Goal: Task Accomplishment & Management: Manage account settings

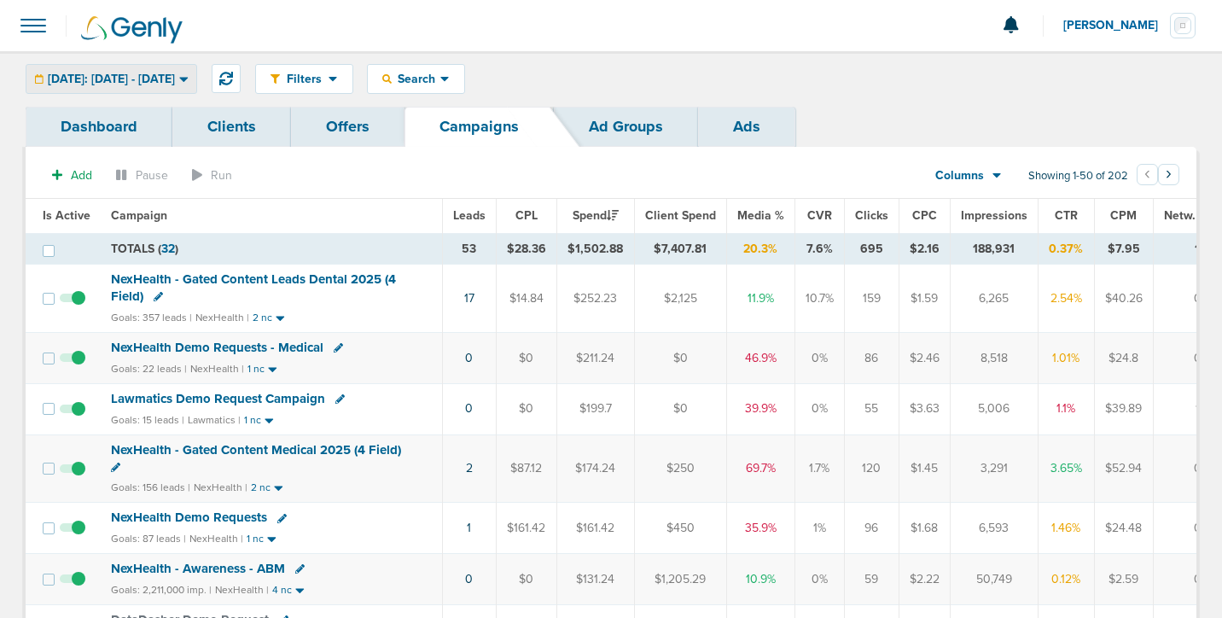
click at [99, 73] on span "[DATE]: [DATE] - [DATE]" at bounding box center [111, 79] width 127 height 12
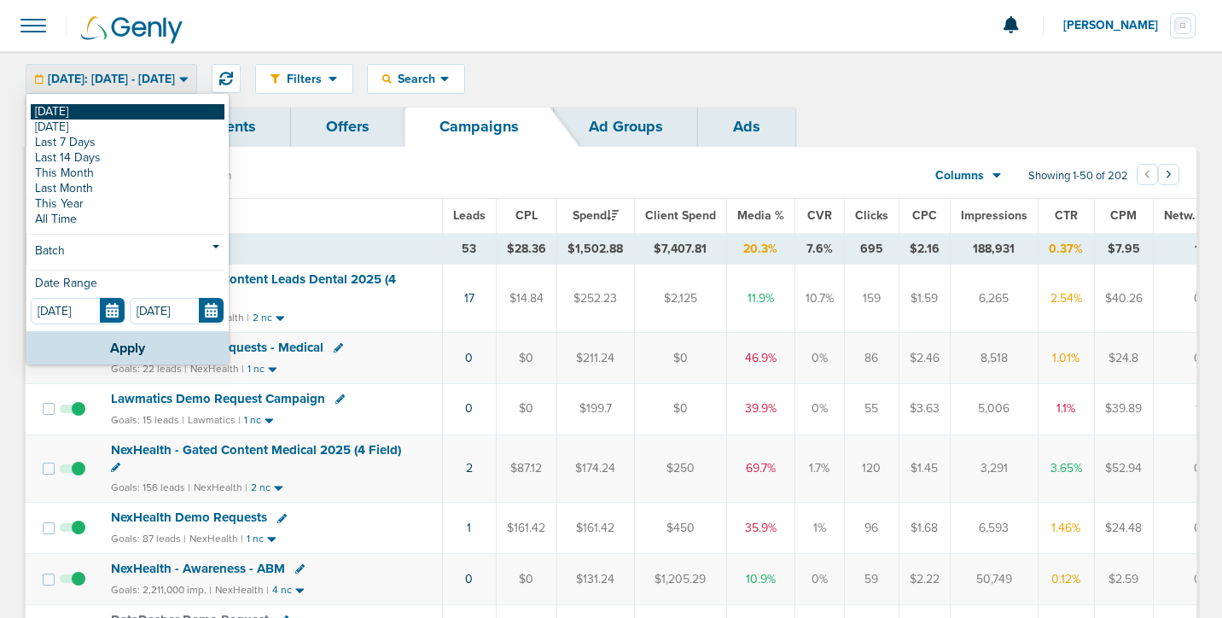
click at [101, 112] on link "[DATE]" at bounding box center [128, 111] width 194 height 15
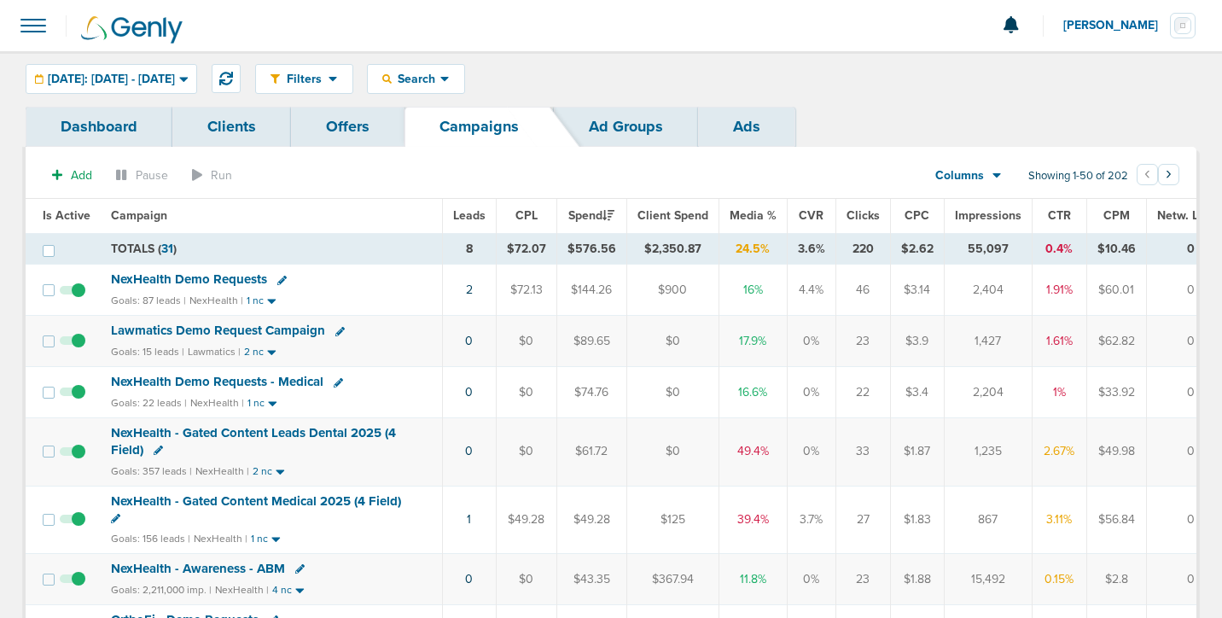
click at [163, 282] on span "NexHealth Demo Requests" at bounding box center [189, 278] width 156 height 15
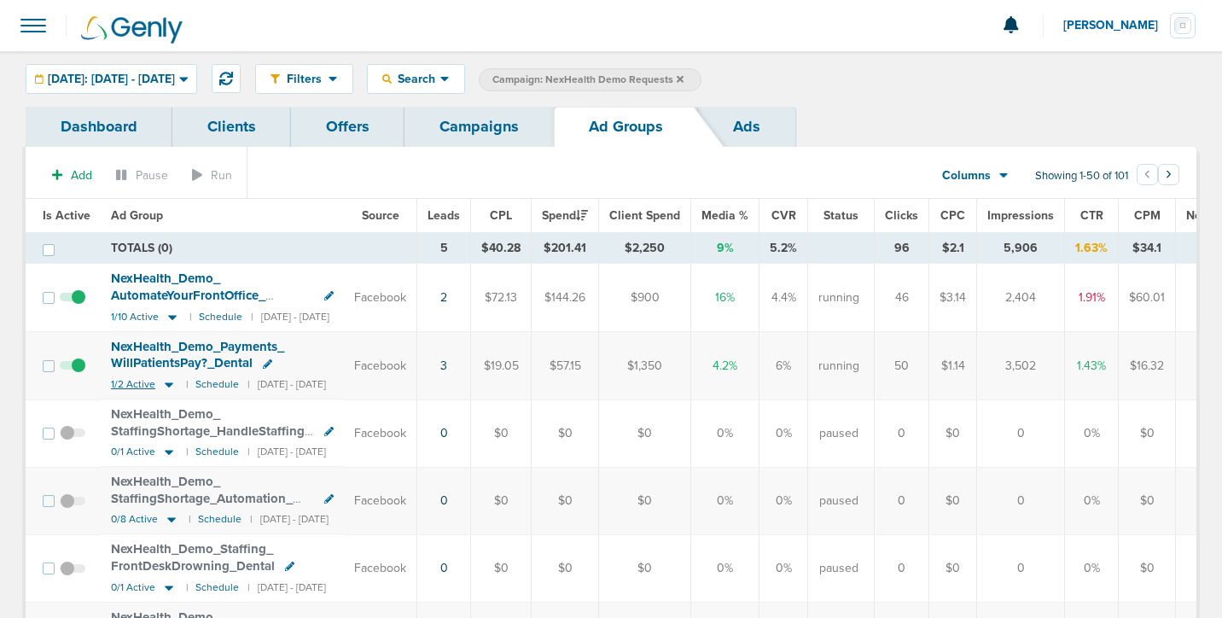
click at [163, 386] on icon at bounding box center [168, 384] width 17 height 15
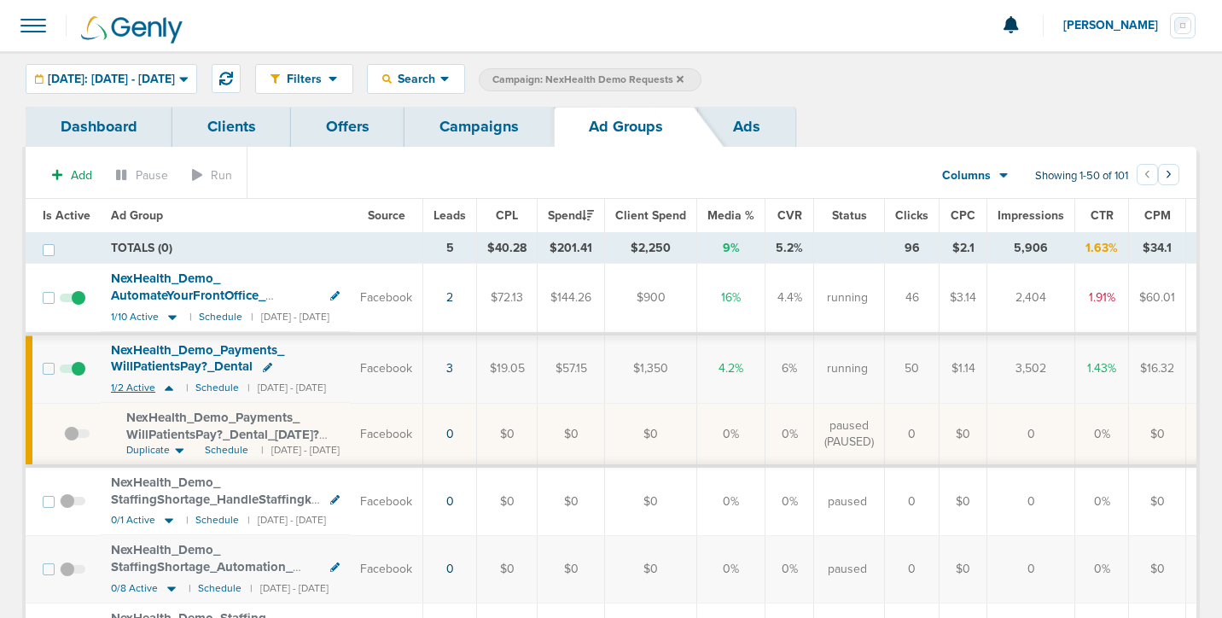
click at [163, 386] on icon at bounding box center [168, 388] width 17 height 15
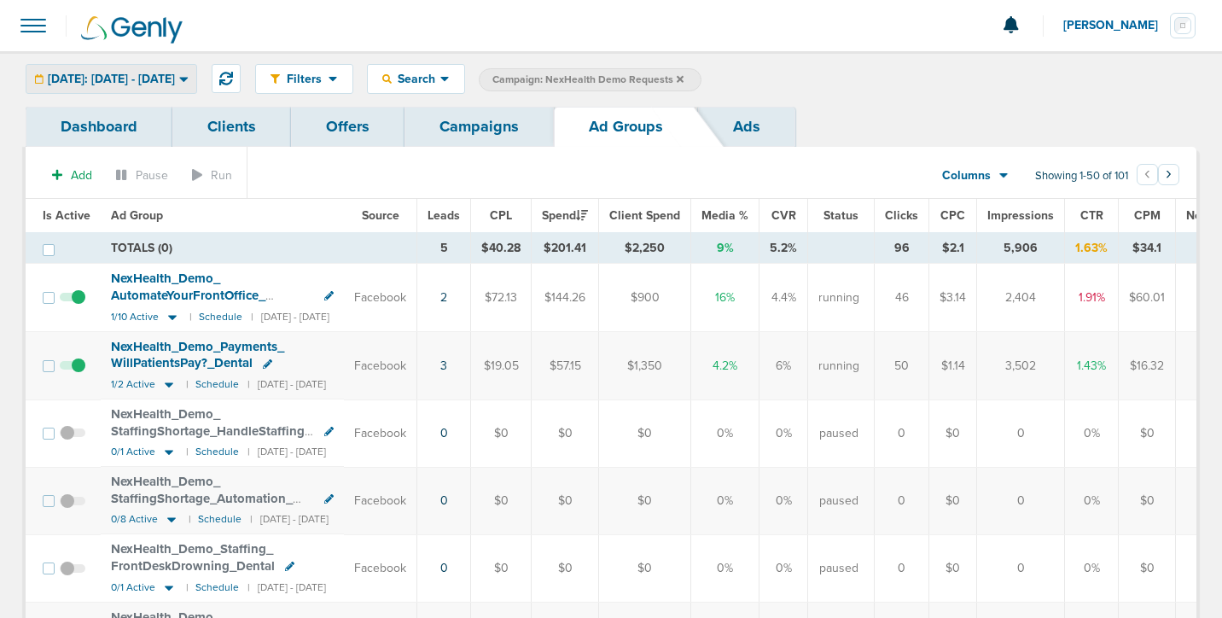
click at [163, 79] on span "[DATE]: [DATE] - [DATE]" at bounding box center [111, 79] width 127 height 12
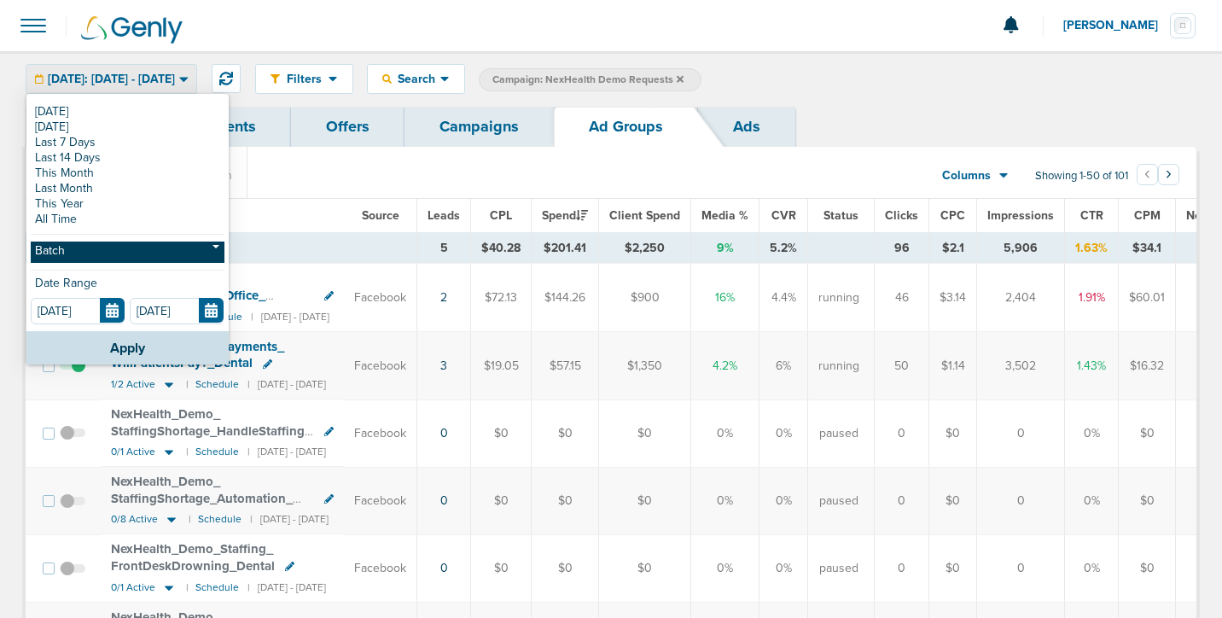
click at [132, 252] on link "Batch" at bounding box center [128, 251] width 194 height 21
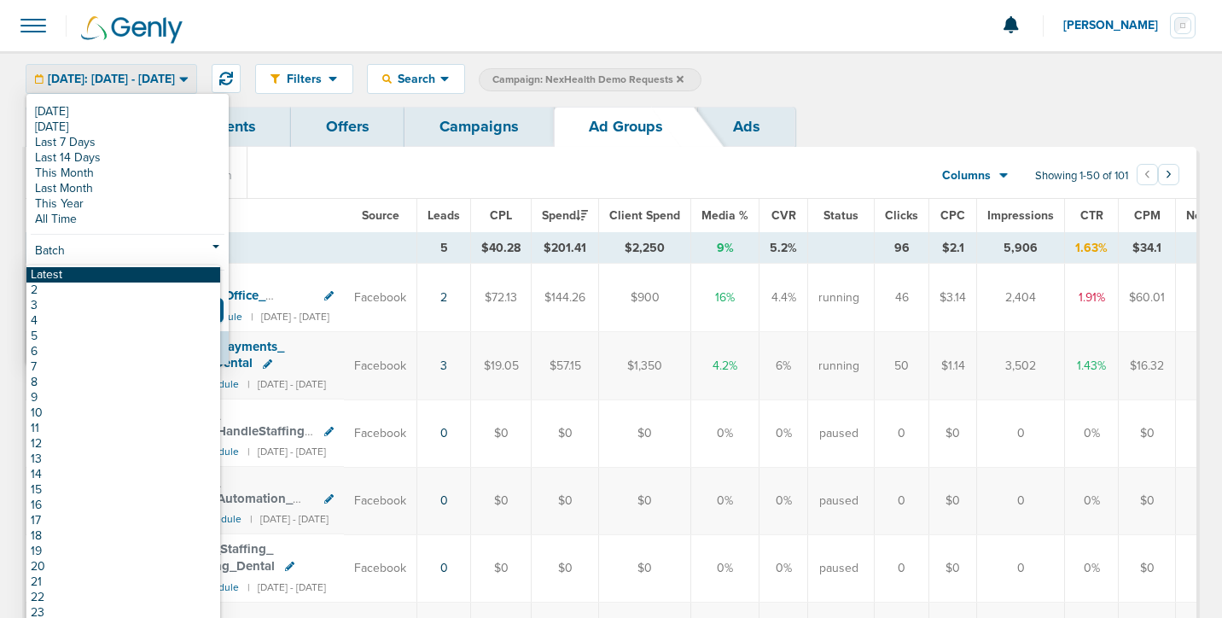
click at [128, 277] on link "Latest" at bounding box center [123, 274] width 194 height 15
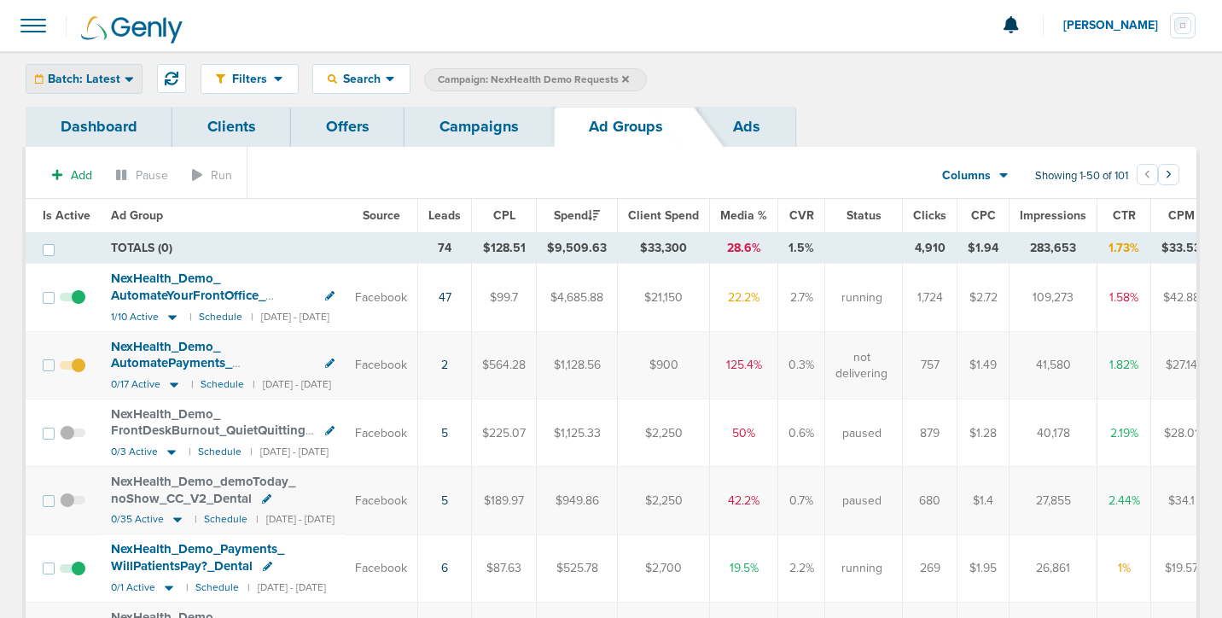
click at [104, 73] on span "Batch: Latest" at bounding box center [84, 79] width 73 height 12
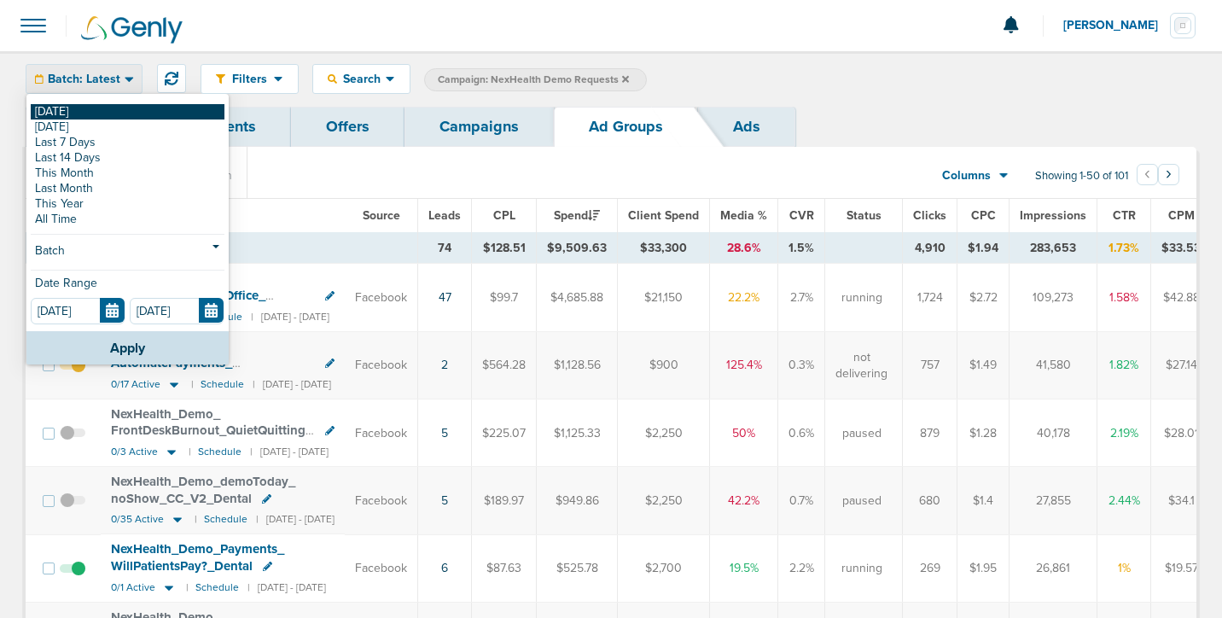
click at [102, 108] on link "[DATE]" at bounding box center [128, 111] width 194 height 15
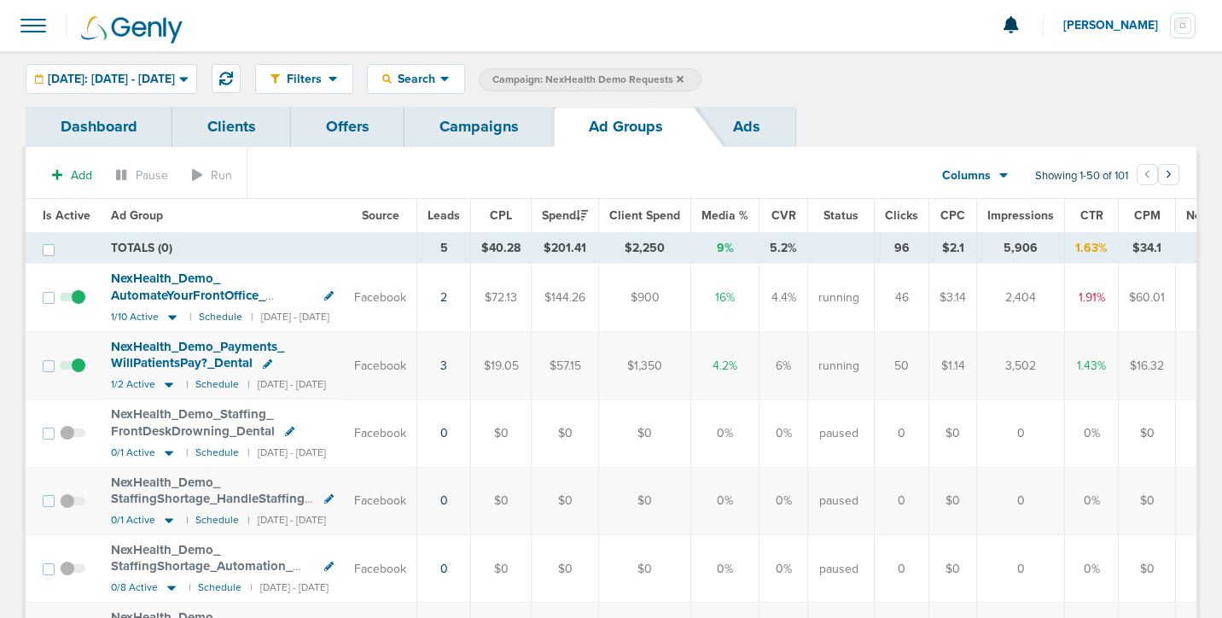
click at [39, 34] on span at bounding box center [34, 26] width 38 height 38
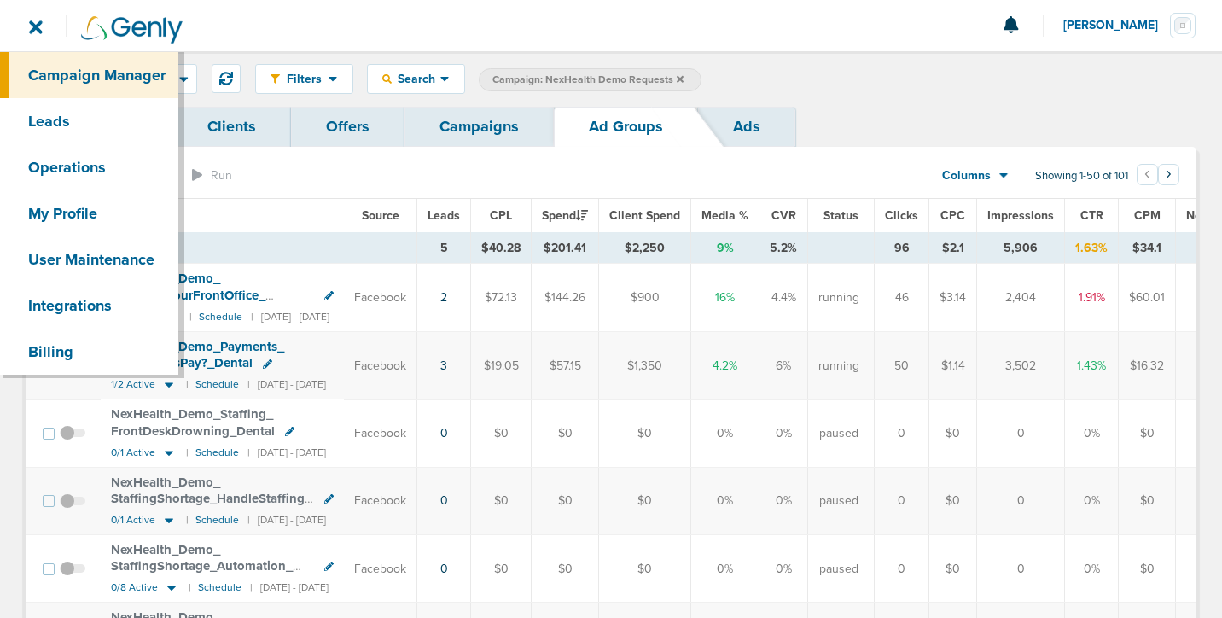
click at [39, 34] on span at bounding box center [34, 26] width 38 height 38
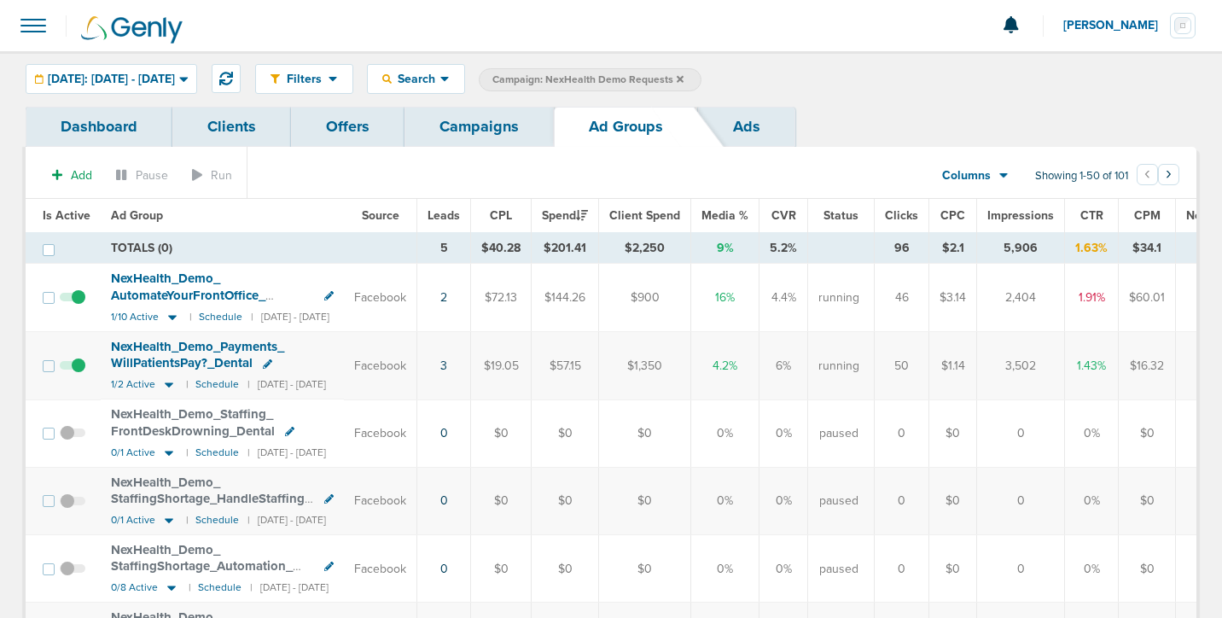
click at [456, 119] on link "Campaigns" at bounding box center [478, 127] width 149 height 40
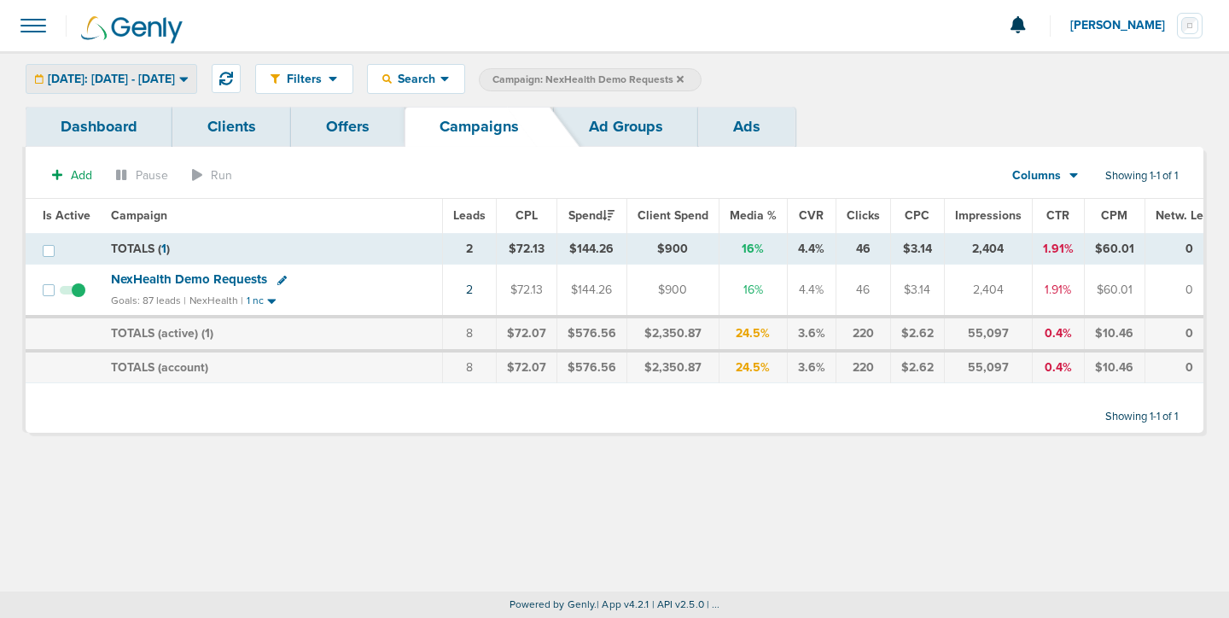
click at [175, 80] on span "[DATE]: [DATE] - [DATE]" at bounding box center [111, 79] width 127 height 12
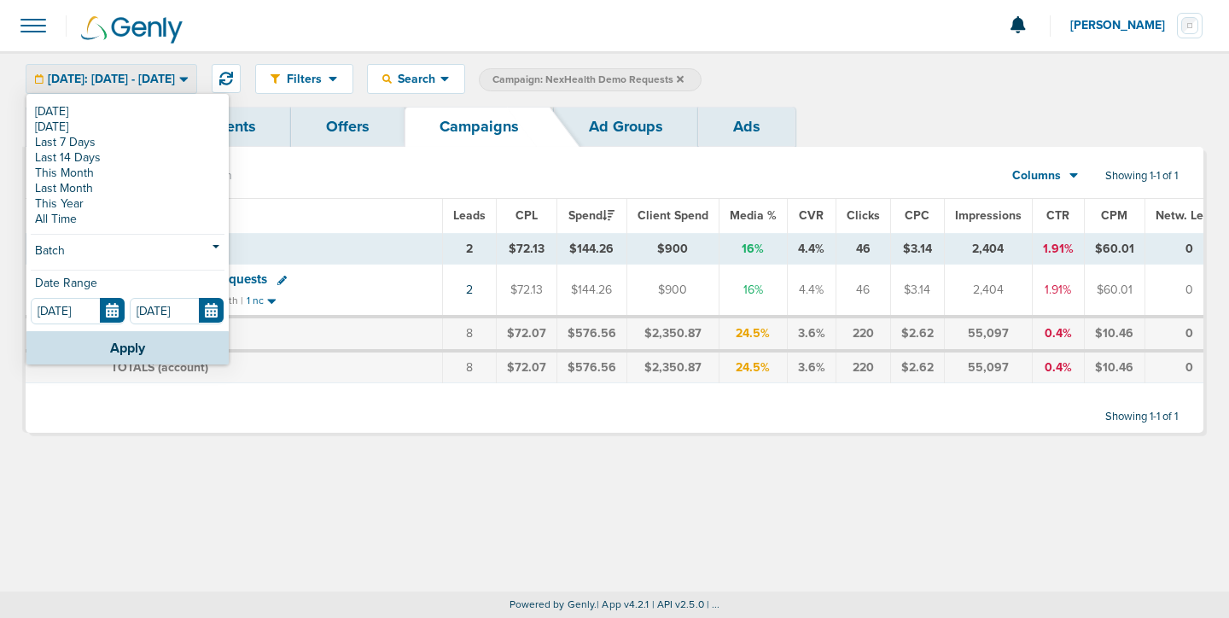
click at [175, 80] on span "[DATE]: [DATE] - [DATE]" at bounding box center [111, 79] width 127 height 12
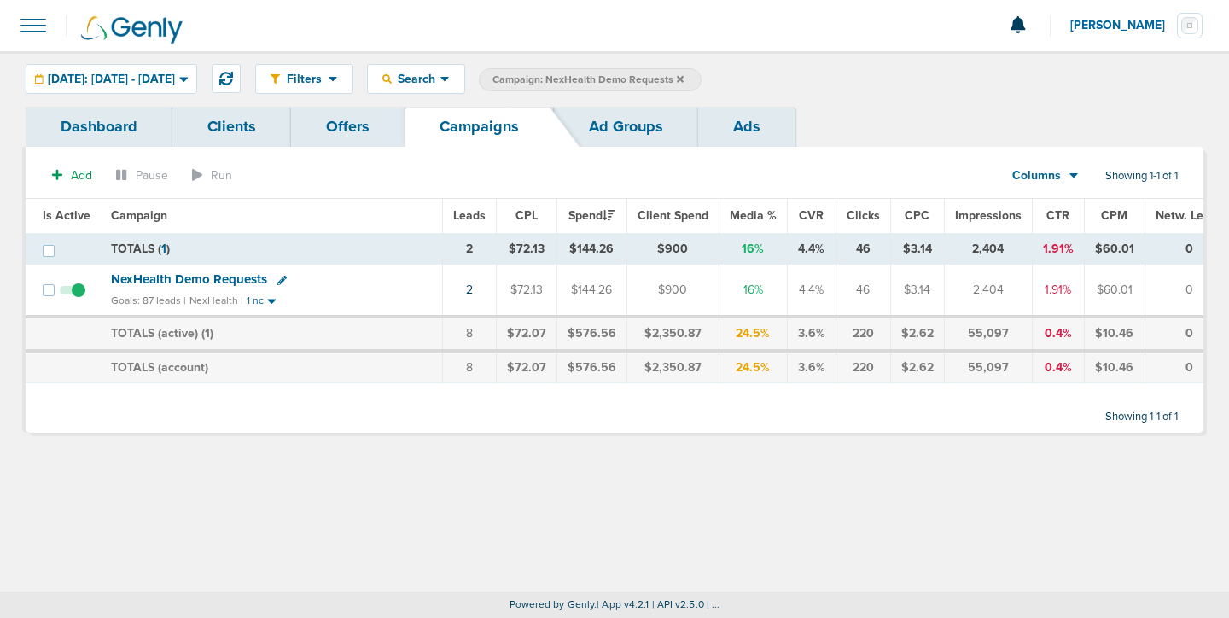
click at [206, 279] on span "NexHealth Demo Requests" at bounding box center [189, 278] width 156 height 15
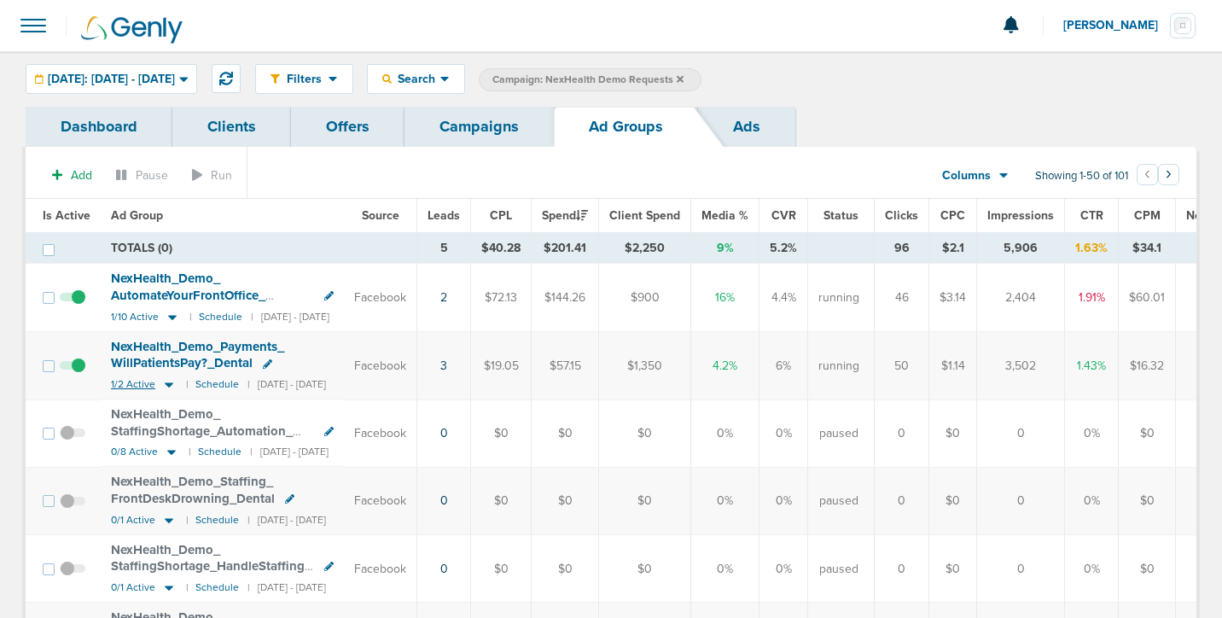
click at [167, 385] on icon at bounding box center [169, 384] width 9 height 5
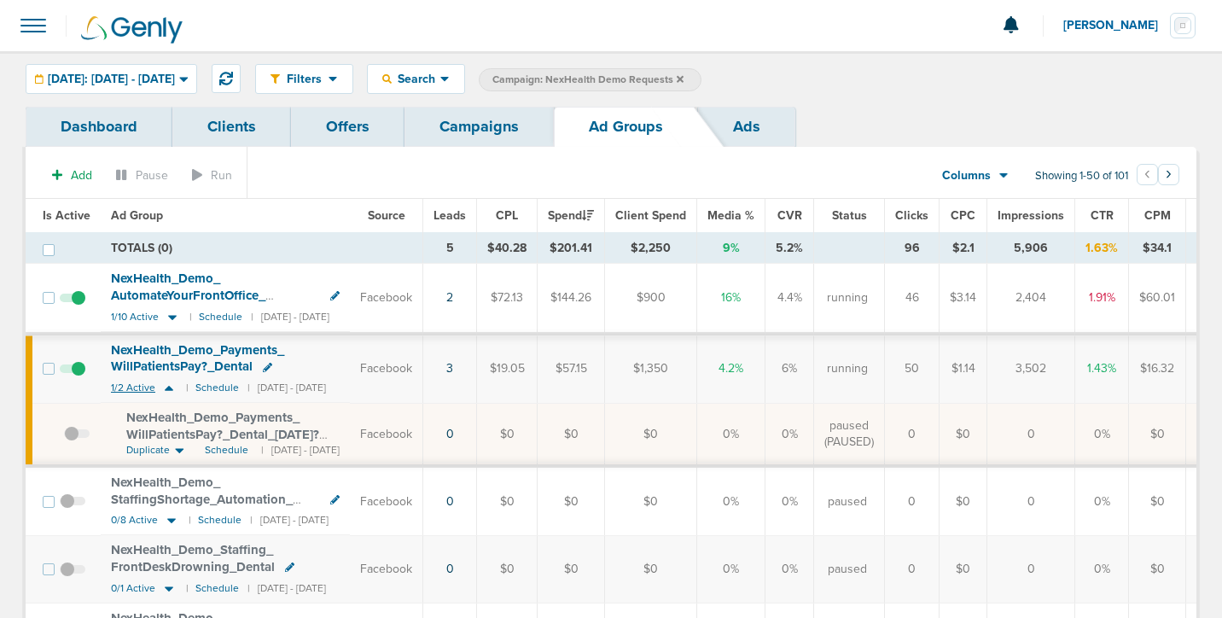
click at [169, 388] on icon at bounding box center [169, 388] width 9 height 5
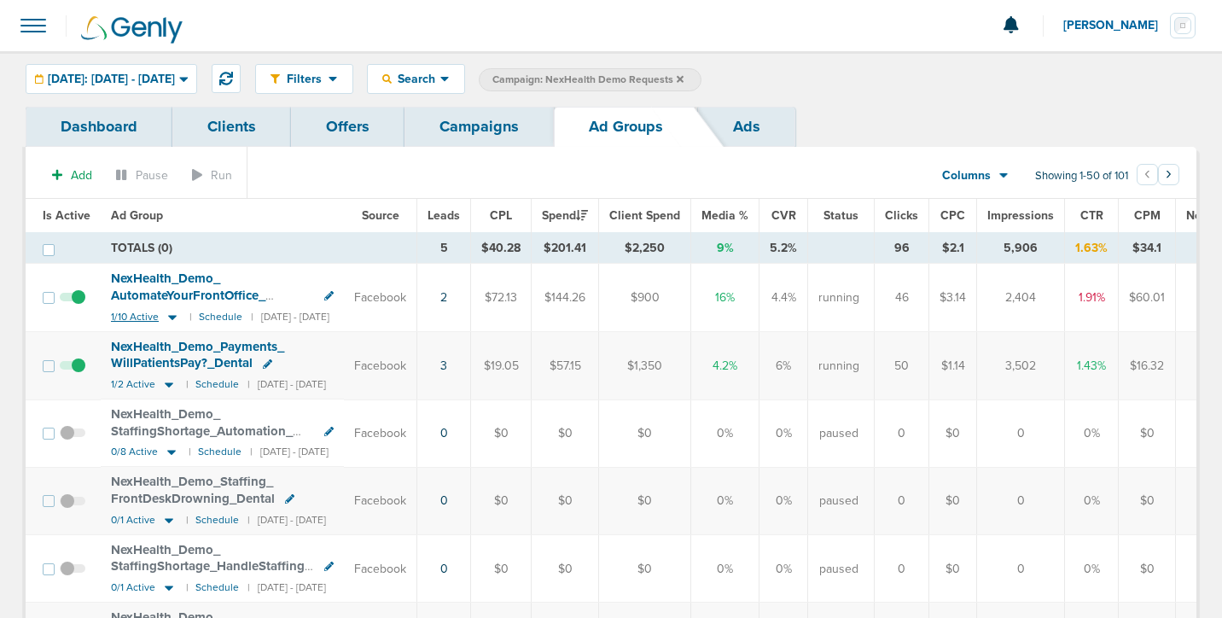
click at [166, 317] on icon at bounding box center [172, 317] width 17 height 15
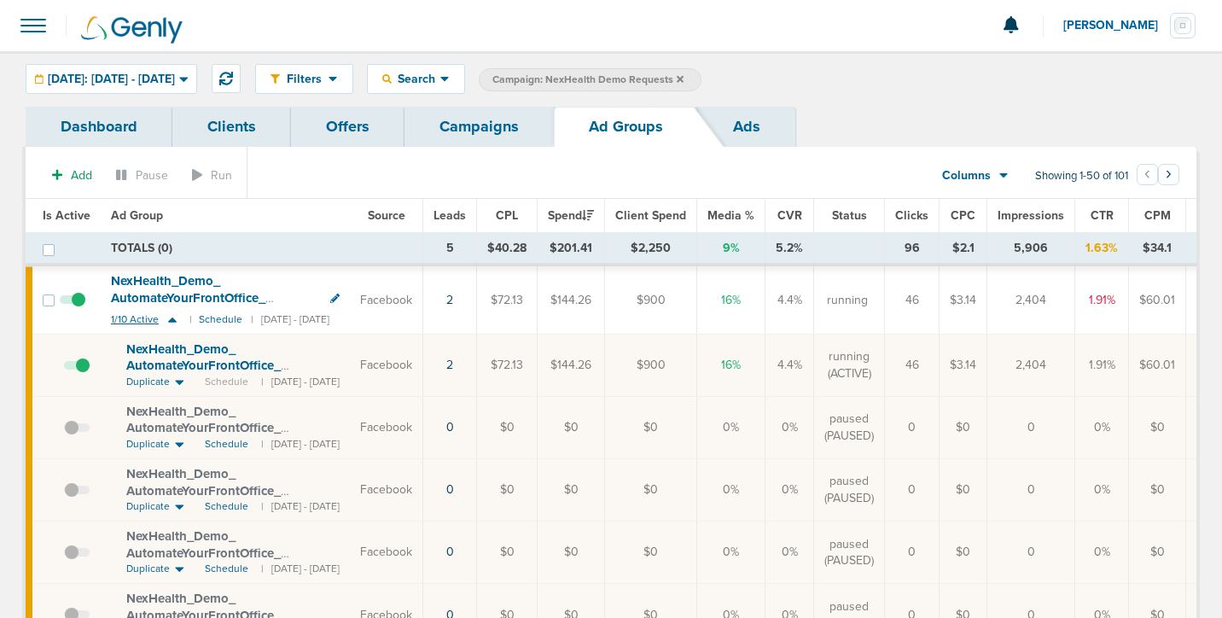
click at [166, 317] on icon at bounding box center [172, 319] width 17 height 15
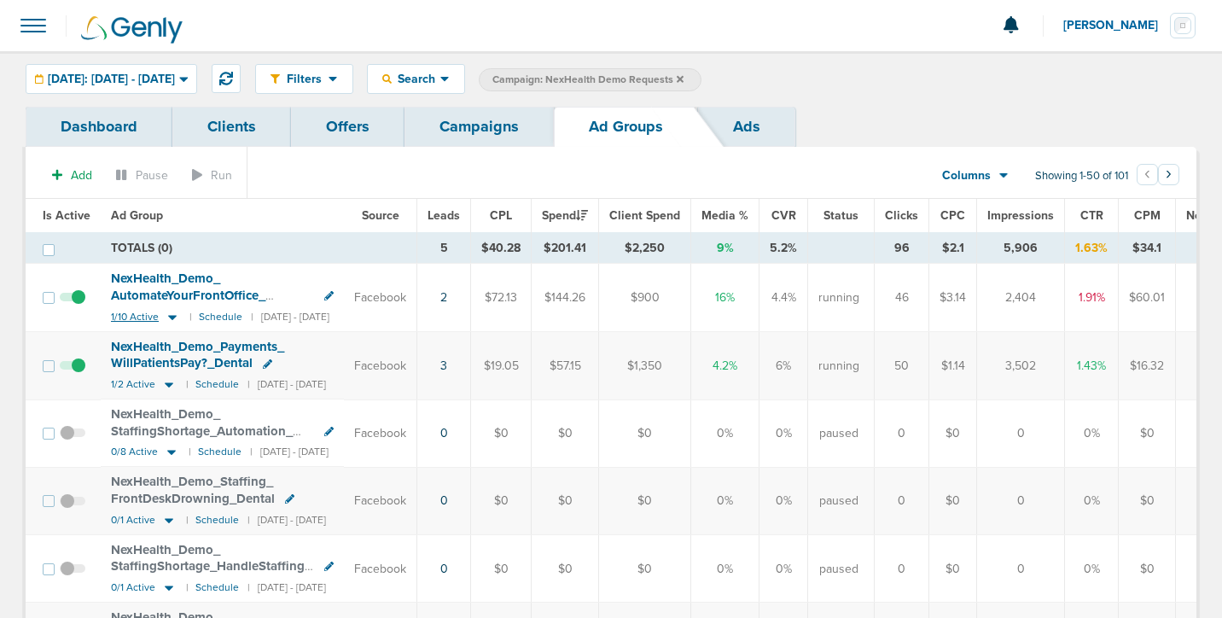
click at [166, 317] on icon at bounding box center [172, 317] width 17 height 15
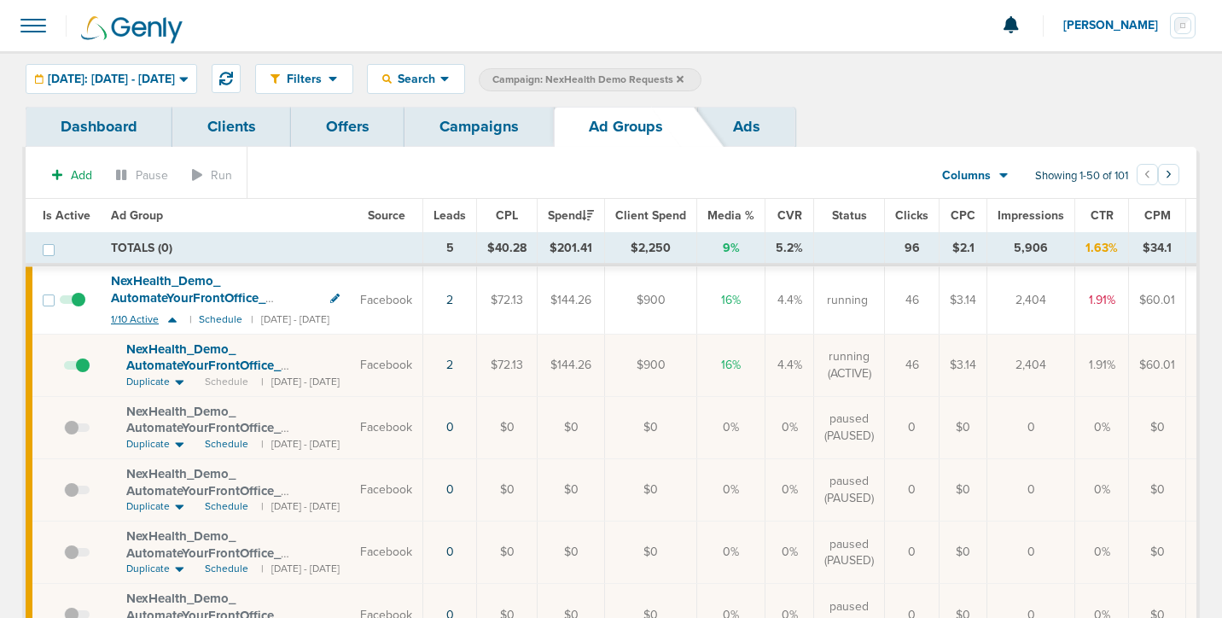
click at [166, 317] on icon at bounding box center [172, 319] width 17 height 15
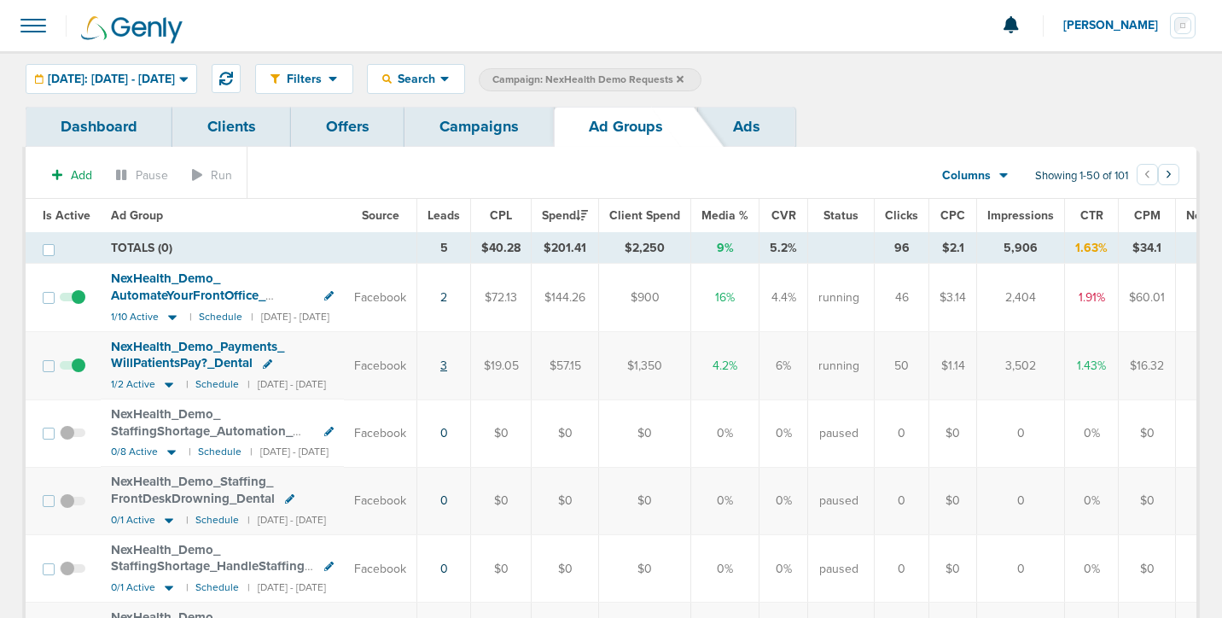
click at [447, 369] on link "3" at bounding box center [443, 365] width 7 height 15
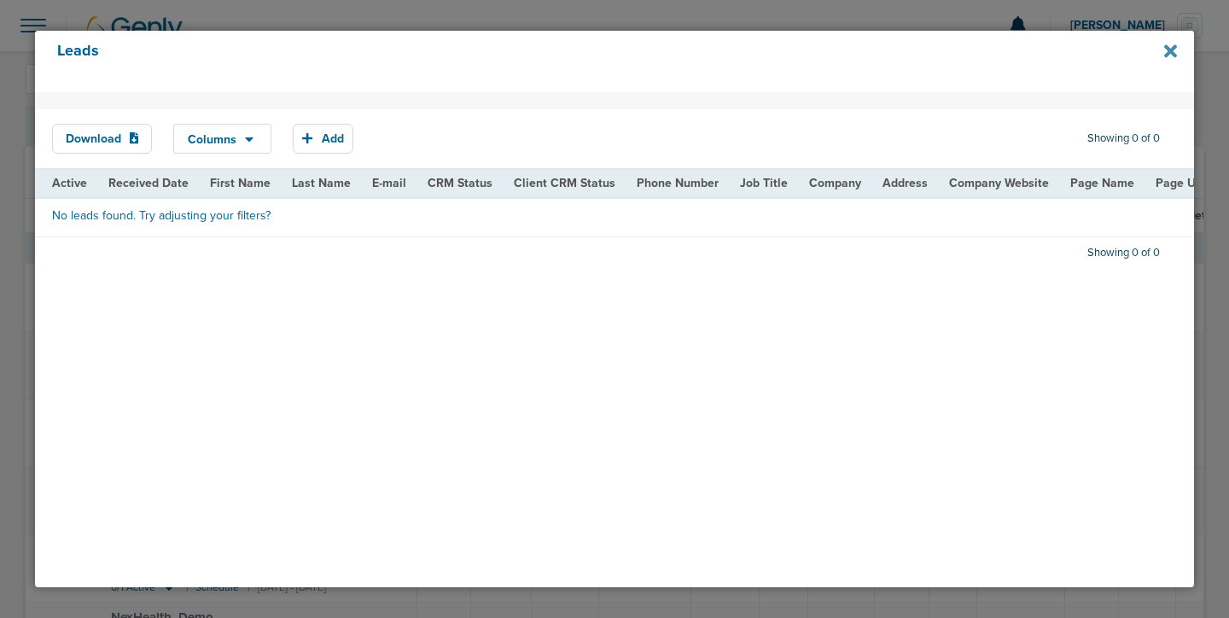
click at [1168, 55] on icon at bounding box center [1170, 51] width 13 height 13
click at [1167, 52] on icon at bounding box center [1170, 51] width 13 height 13
click at [1170, 53] on icon at bounding box center [1170, 51] width 13 height 13
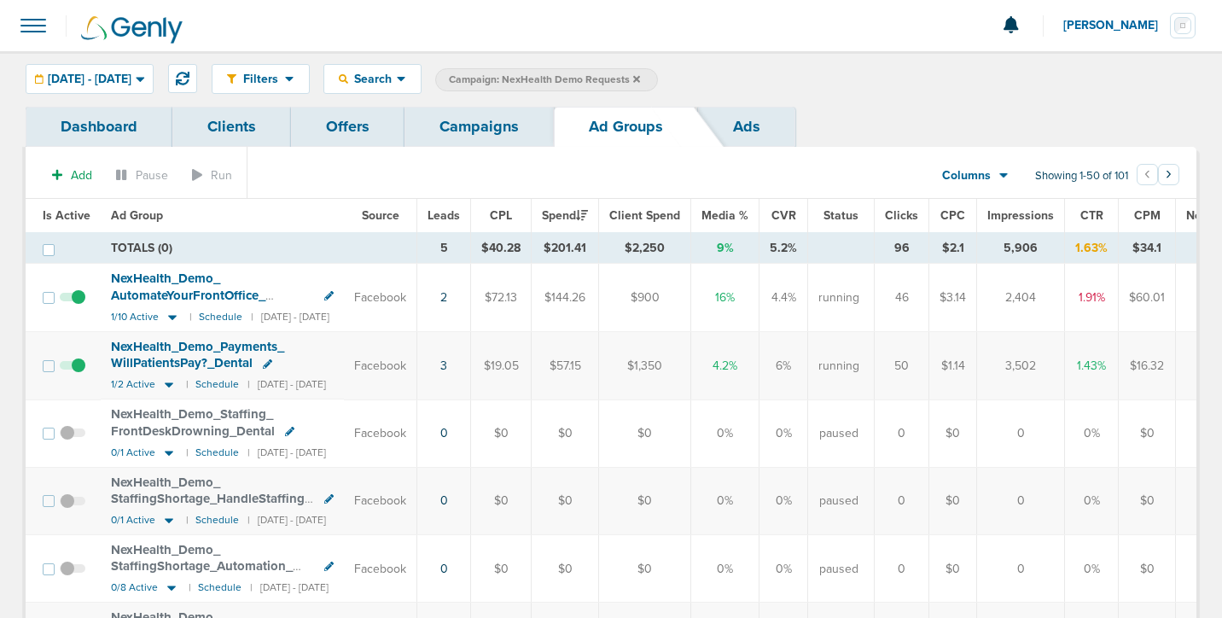
click at [32, 29] on span at bounding box center [34, 26] width 38 height 38
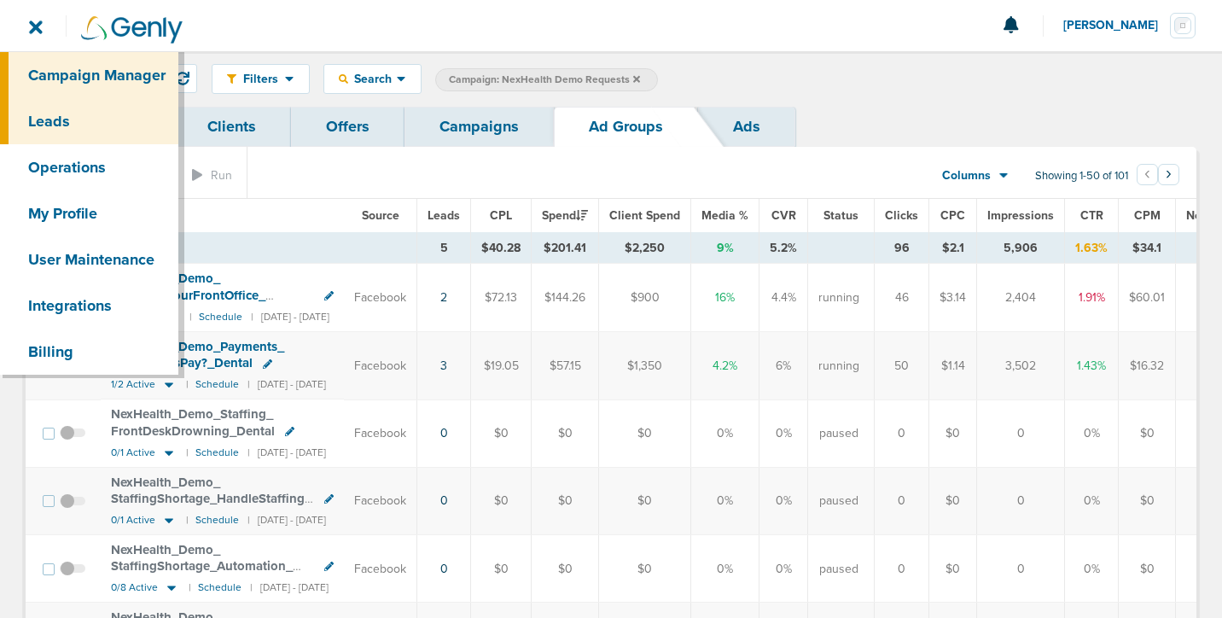
click at [58, 126] on link "Leads" at bounding box center [89, 121] width 178 height 46
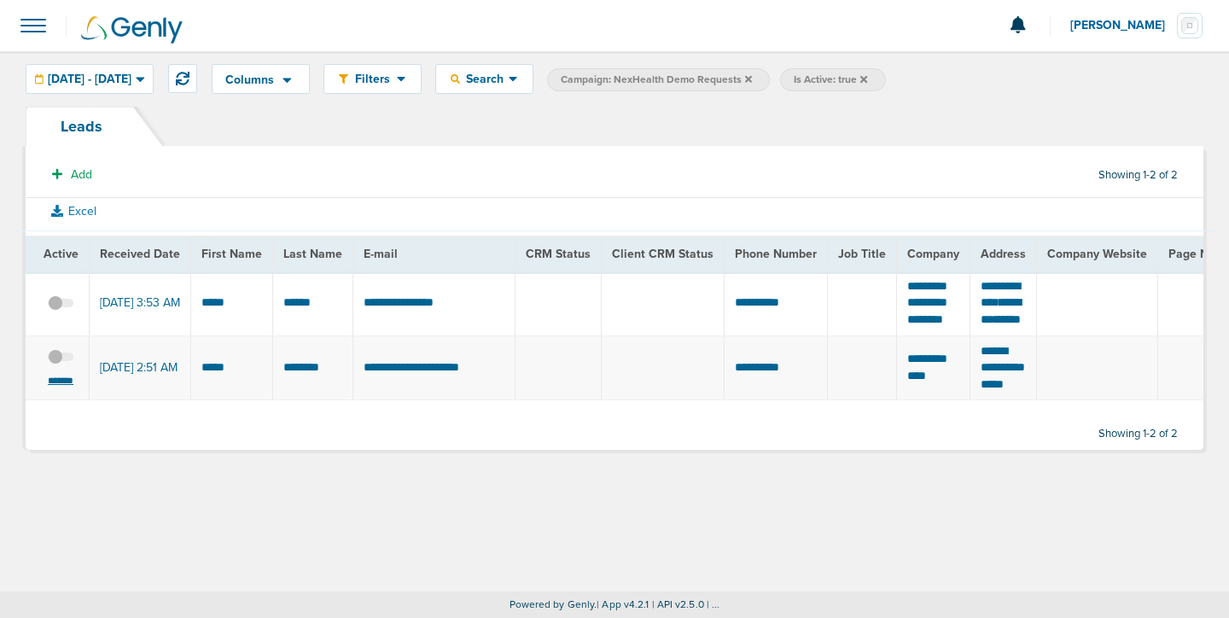
click at [61, 387] on small "*******" at bounding box center [61, 381] width 36 height 14
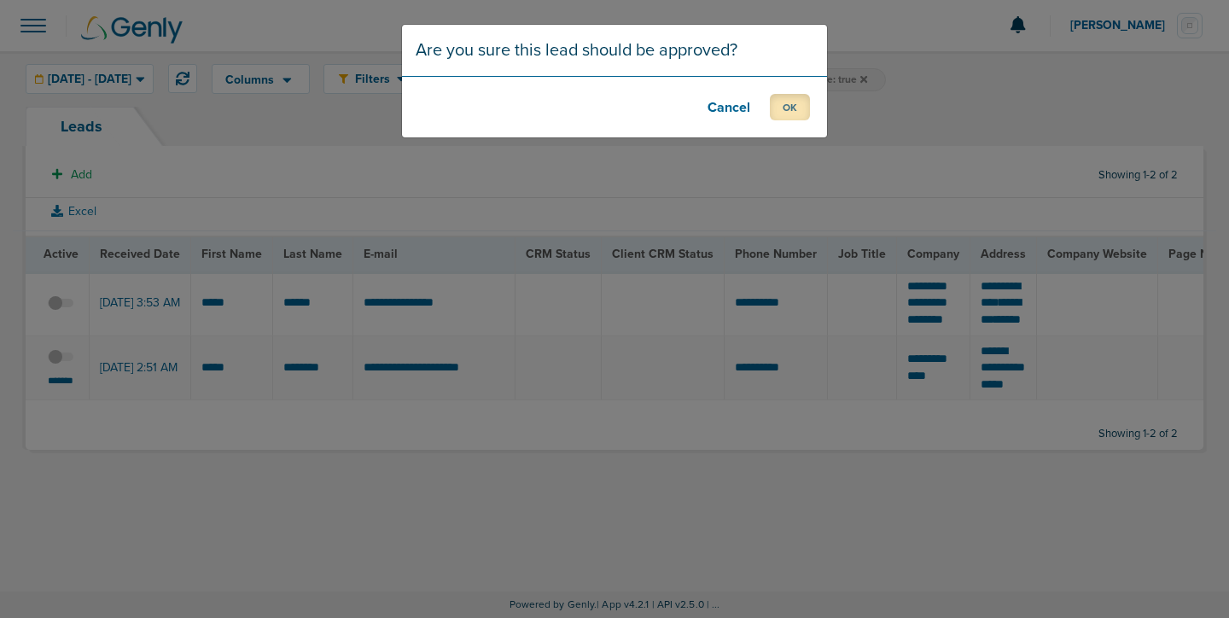
click at [784, 114] on button "OK" at bounding box center [790, 107] width 40 height 26
click at [793, 110] on button "OK" at bounding box center [790, 107] width 40 height 26
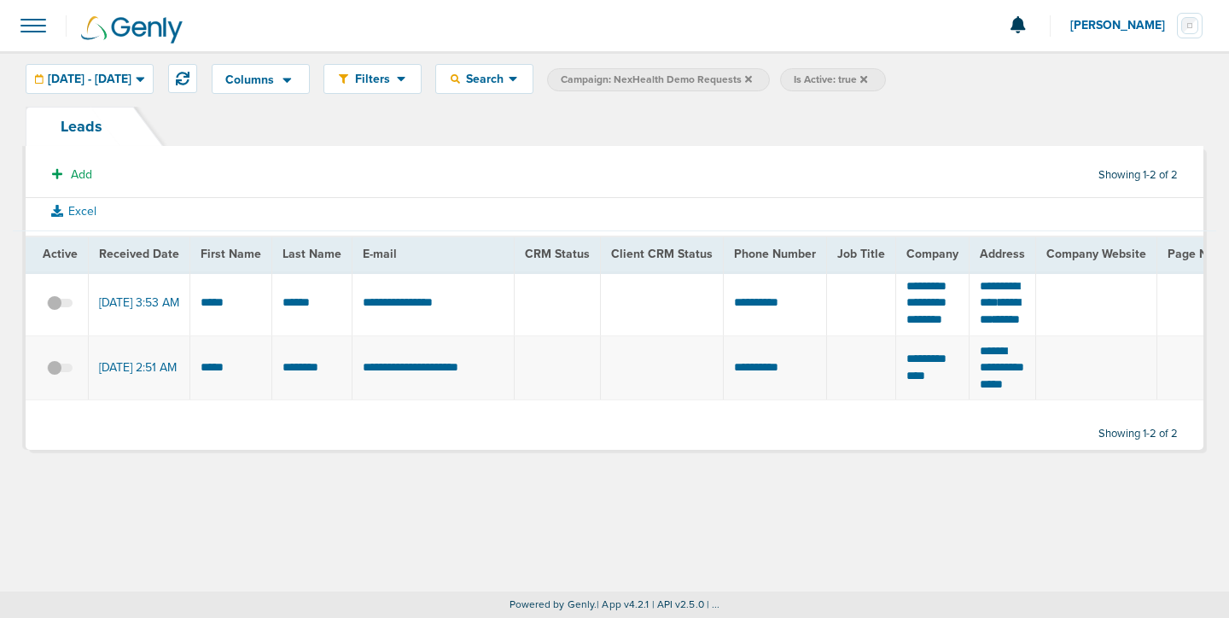
click at [867, 78] on icon at bounding box center [863, 78] width 7 height 7
click at [752, 83] on icon at bounding box center [748, 79] width 7 height 10
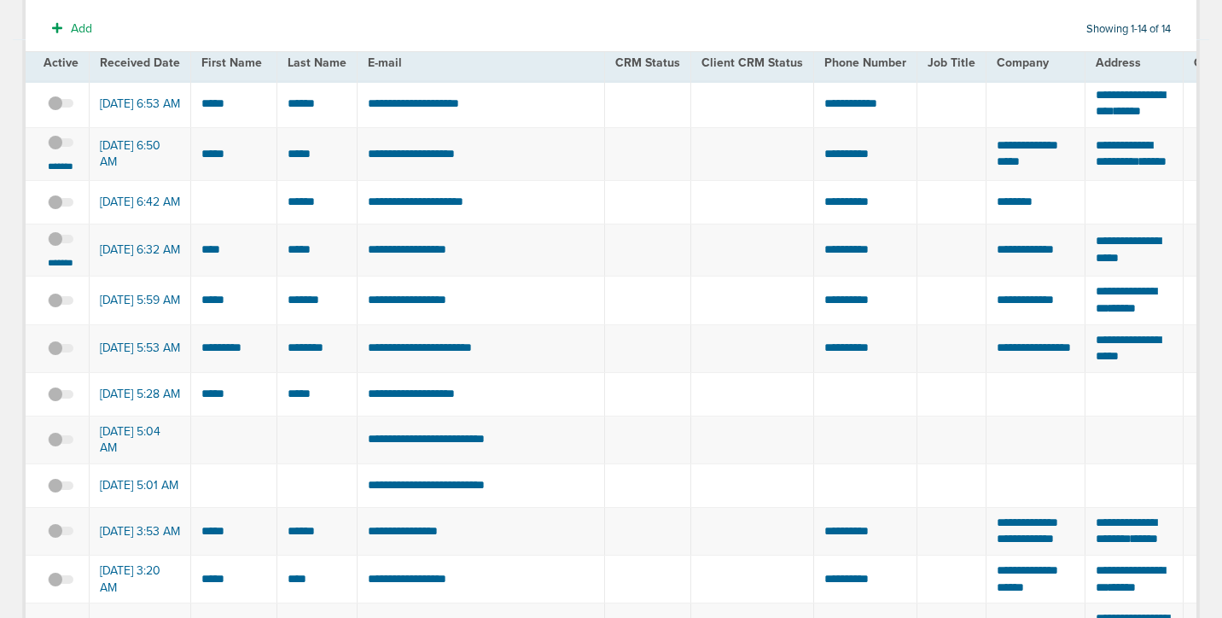
scroll to position [190, 0]
drag, startPoint x: 335, startPoint y: 289, endPoint x: 190, endPoint y: 292, distance: 145.1
drag, startPoint x: 1148, startPoint y: 292, endPoint x: 1084, endPoint y: 275, distance: 65.4
click at [1084, 275] on td "******* ******* *****" at bounding box center [1133, 250] width 99 height 53
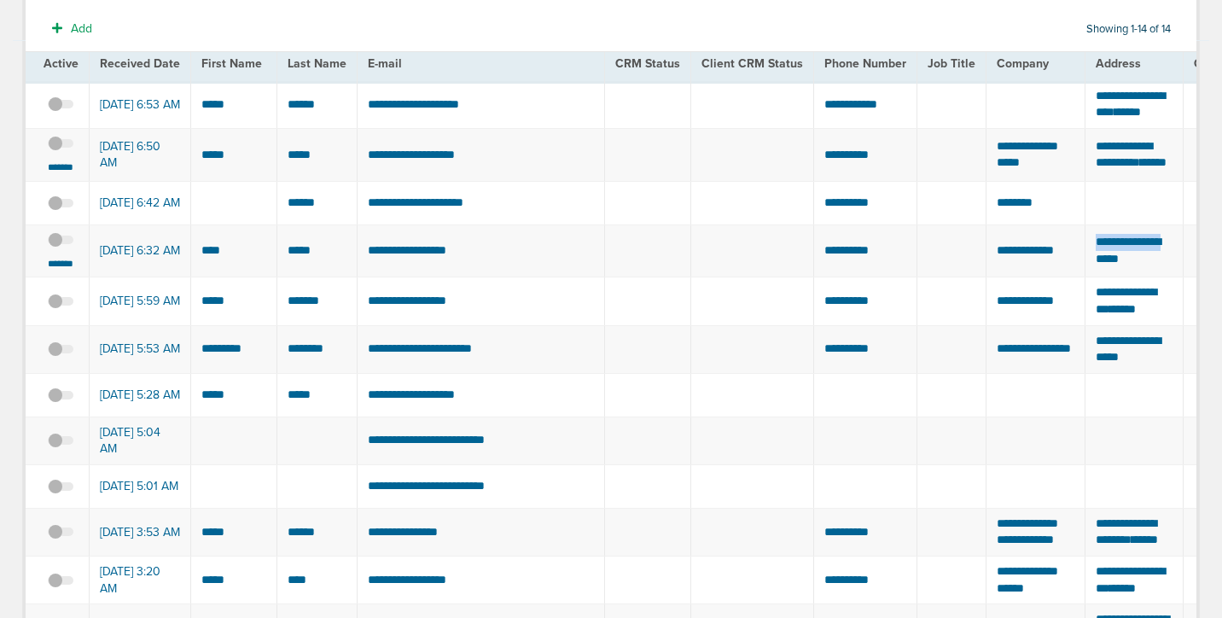
copy td "******* *******"
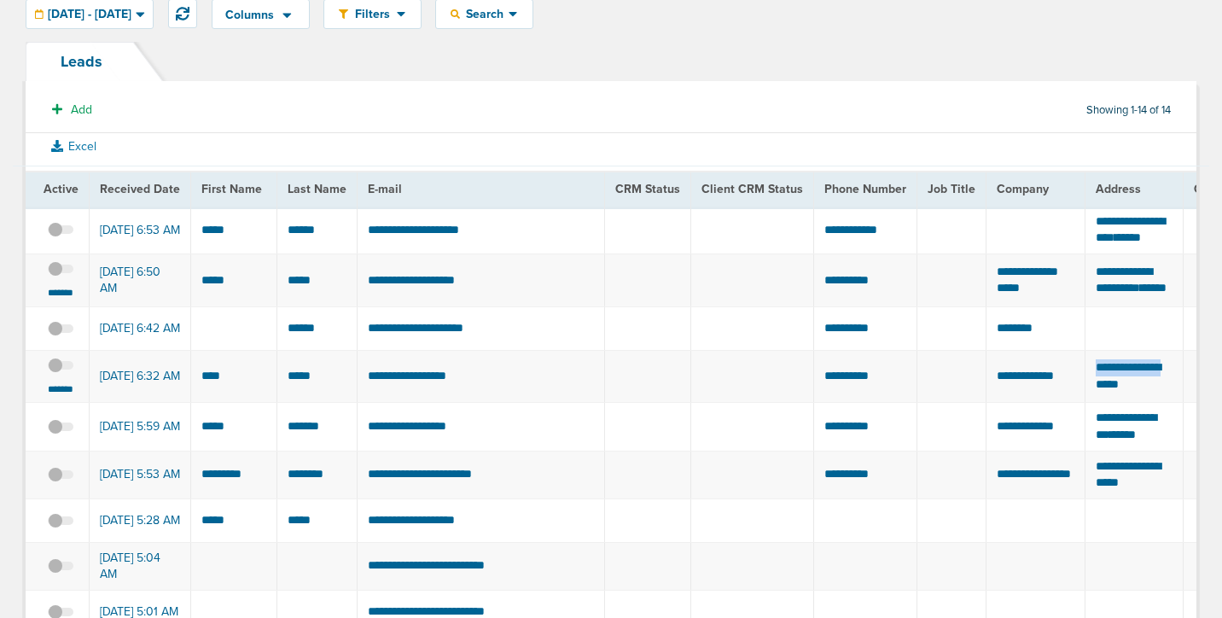
scroll to position [0, 0]
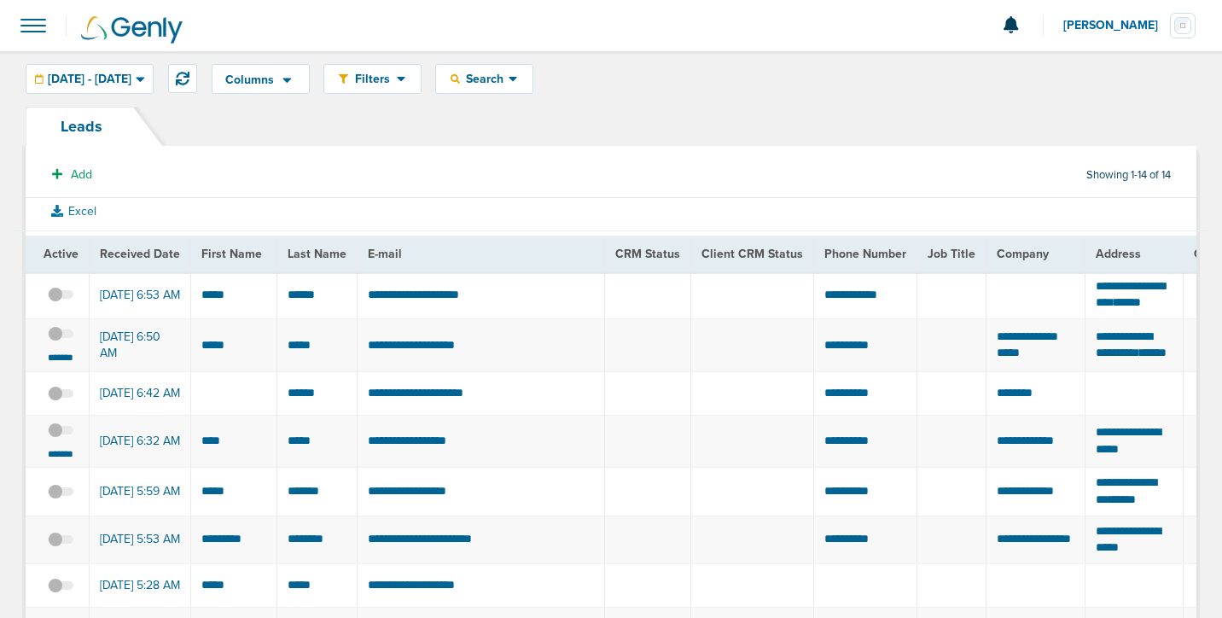
click at [66, 343] on span at bounding box center [61, 343] width 26 height 0
click at [61, 337] on input "checkbox" at bounding box center [61, 337] width 0 height 0
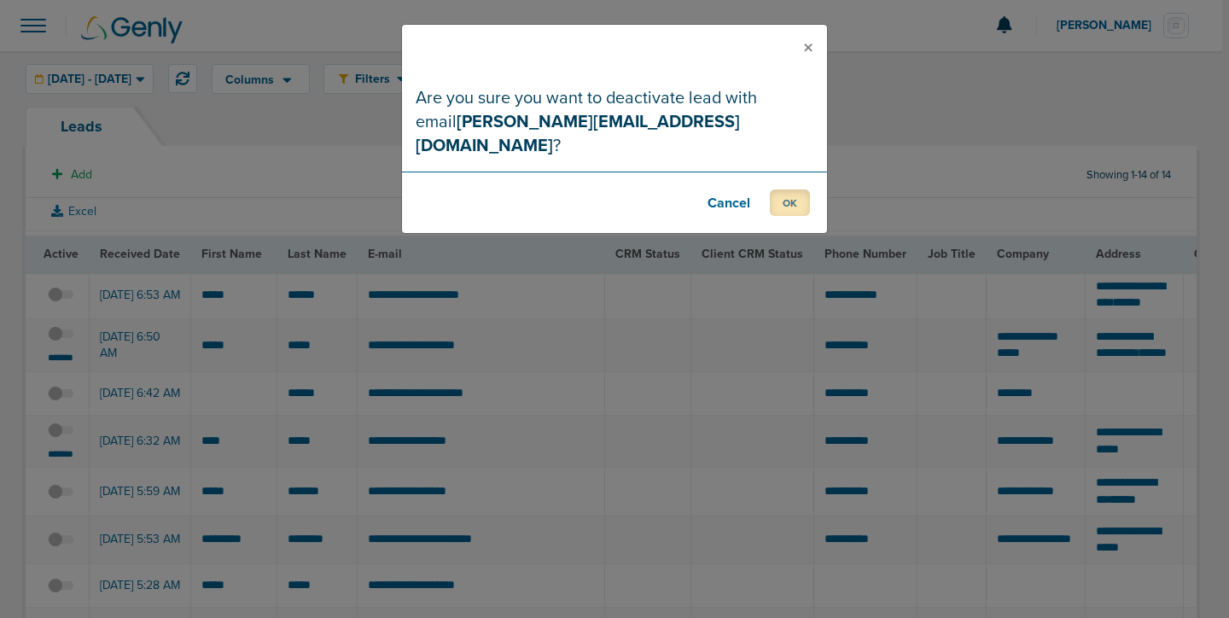
click at [787, 189] on button "OK" at bounding box center [790, 202] width 40 height 26
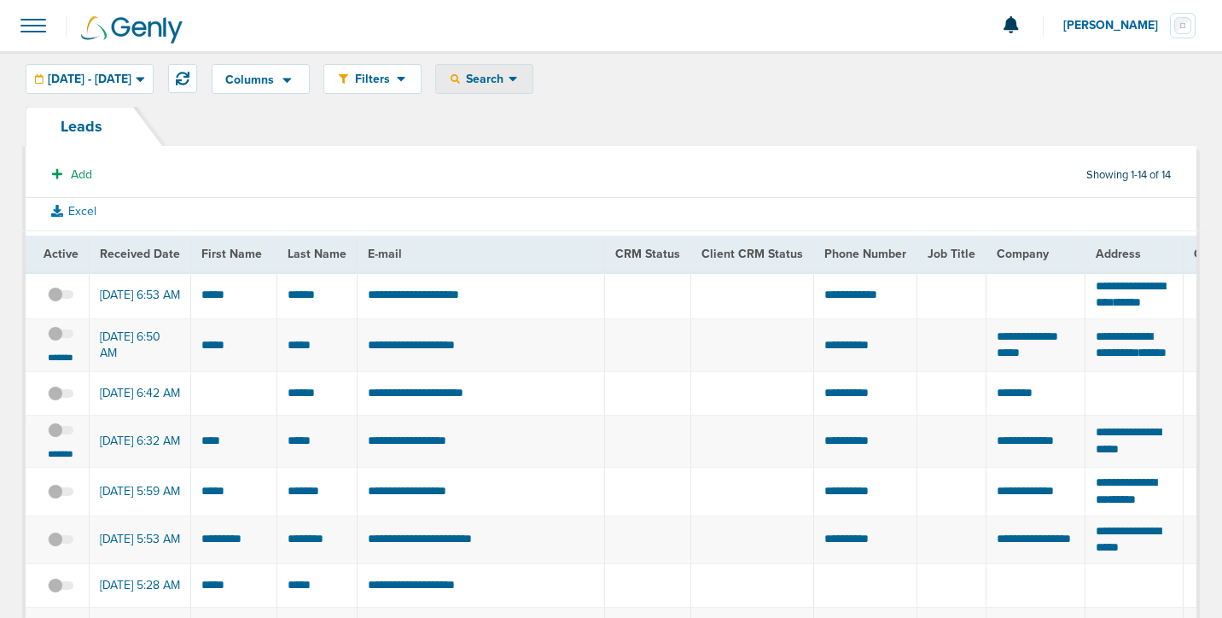
click at [532, 86] on div "Search" at bounding box center [484, 79] width 96 height 28
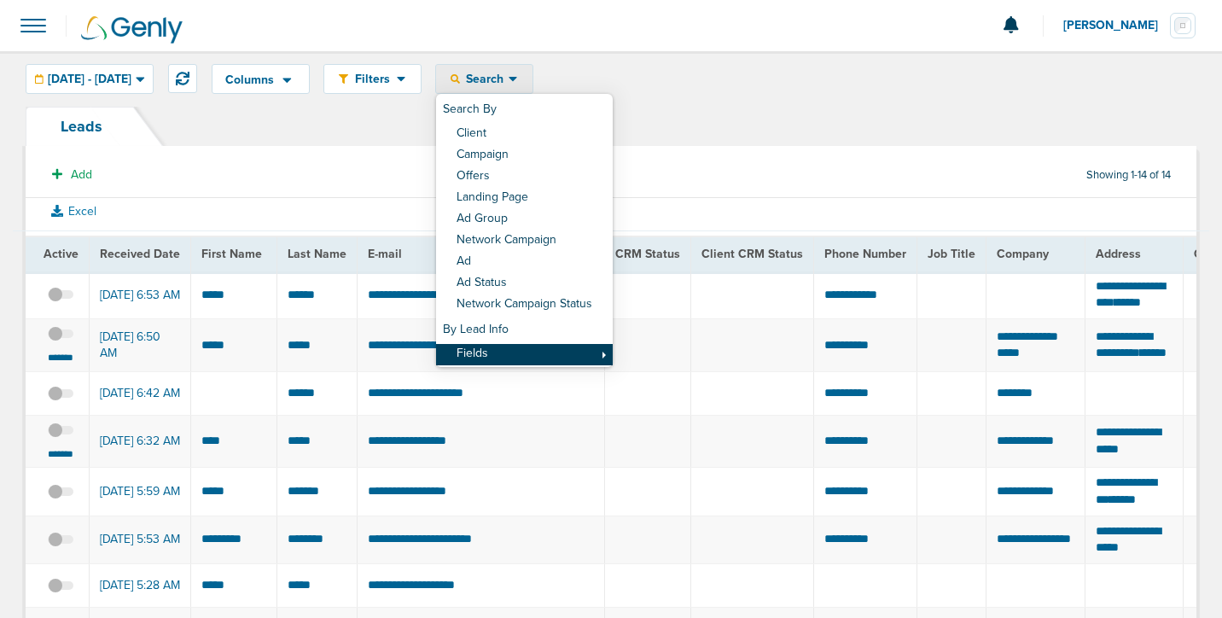
click at [561, 359] on link "Fields" at bounding box center [524, 354] width 177 height 21
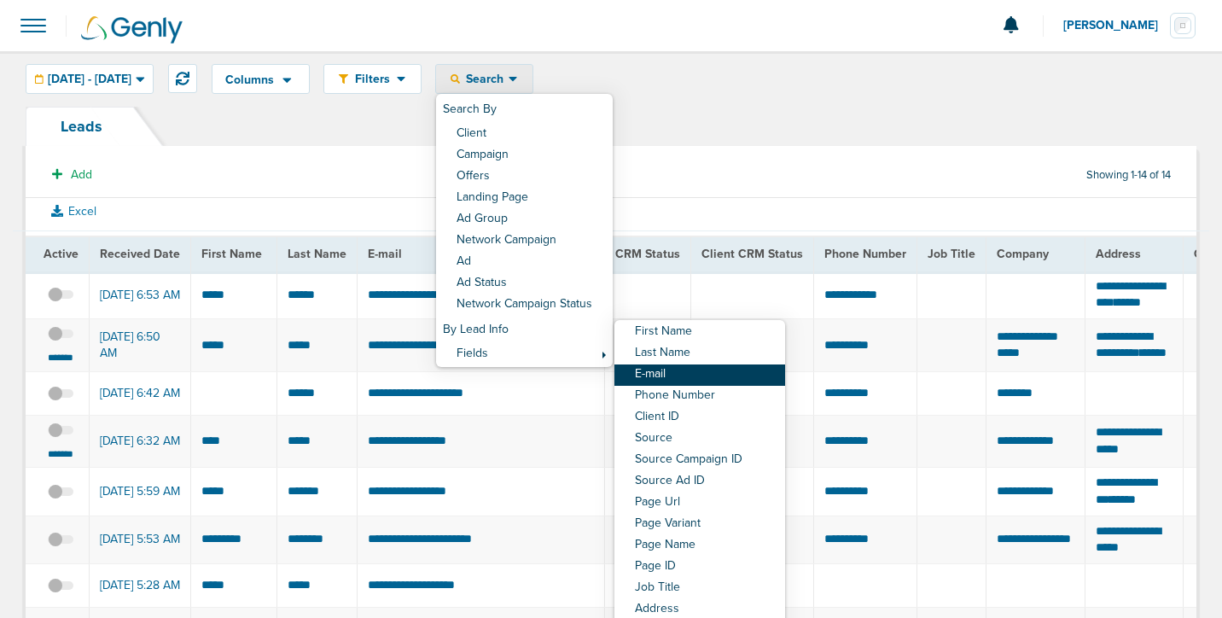
click at [710, 374] on link "E-mail" at bounding box center [699, 374] width 171 height 21
select select "email"
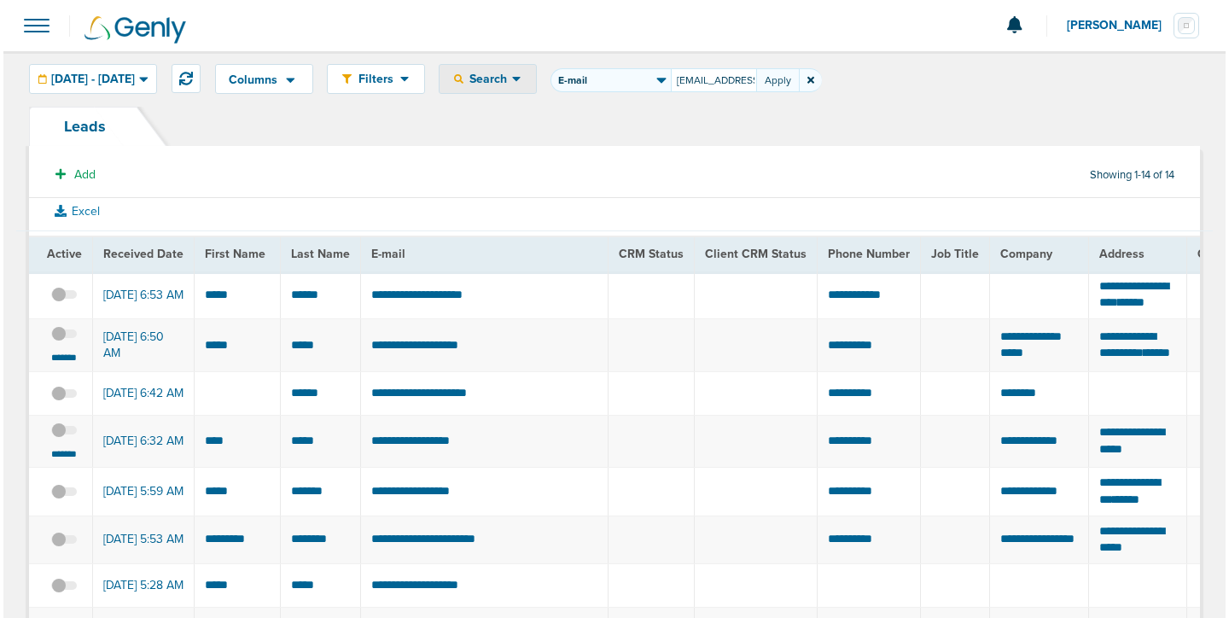
scroll to position [0, 42]
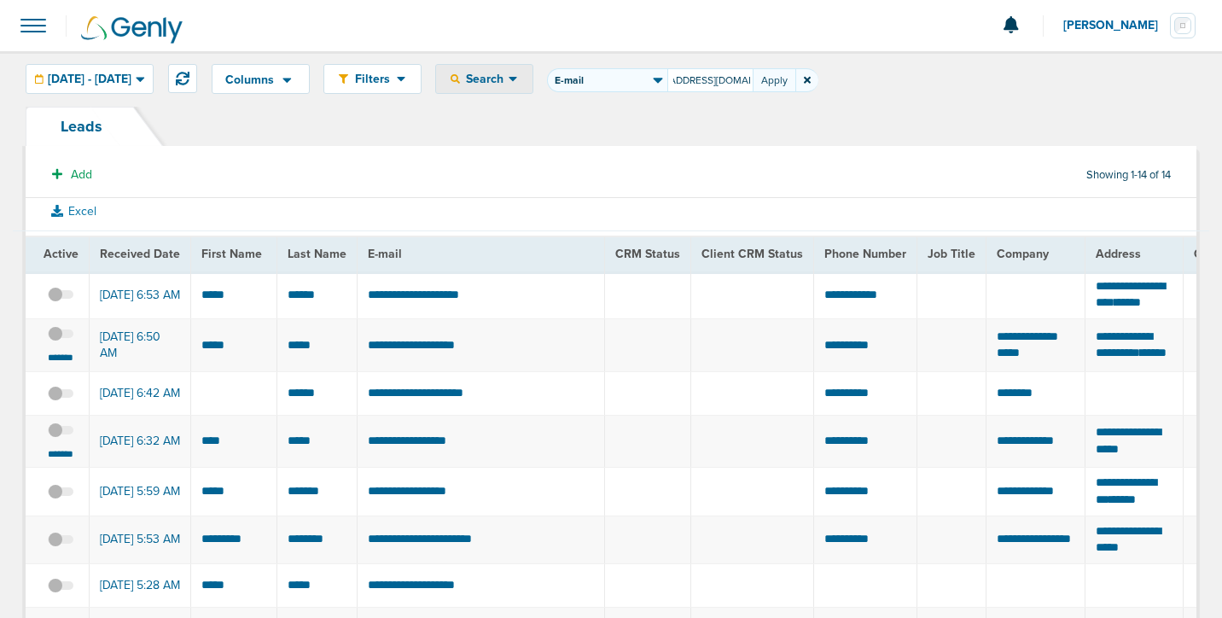
type input "achk0523@gmail.com"
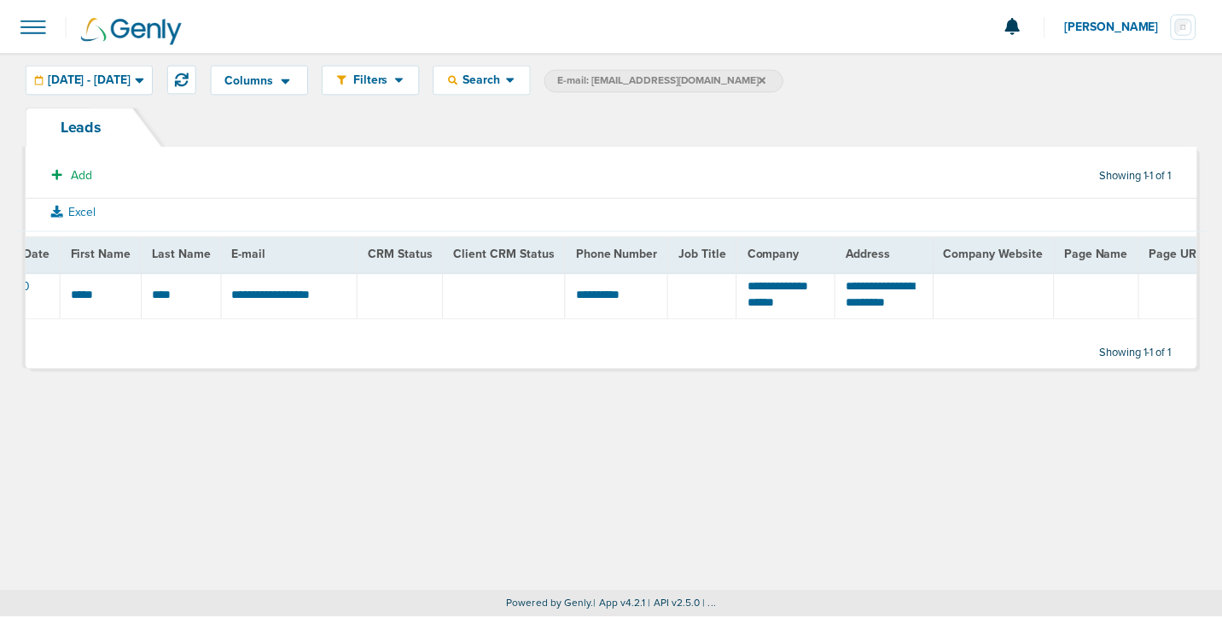
scroll to position [0, 0]
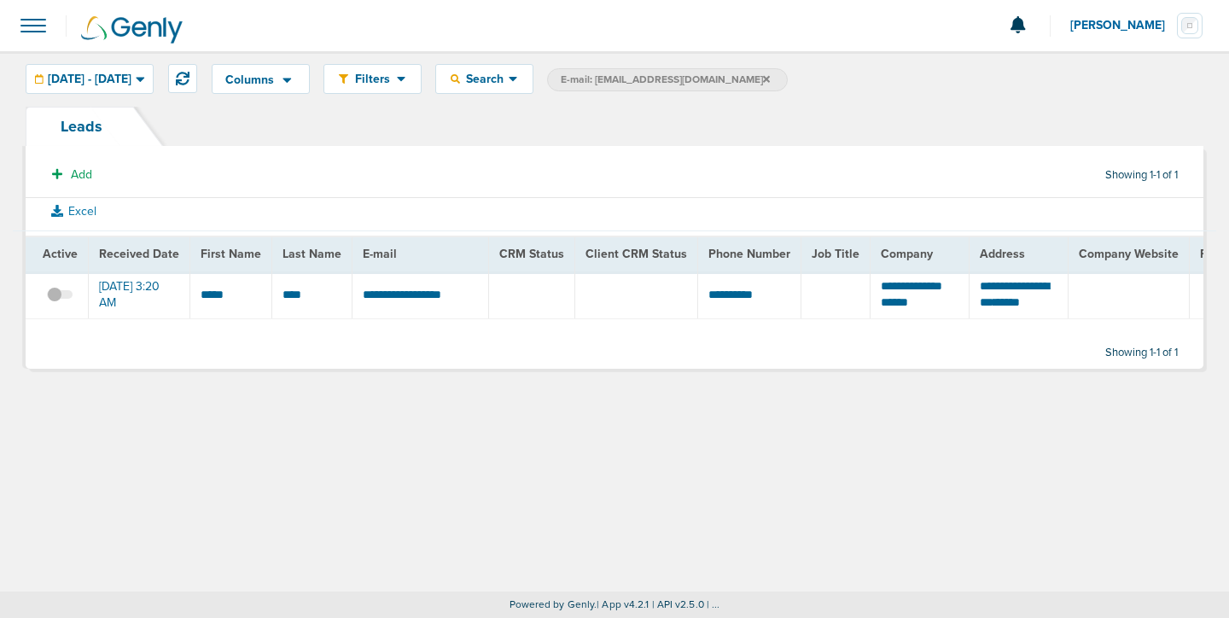
click at [763, 74] on icon at bounding box center [766, 79] width 7 height 10
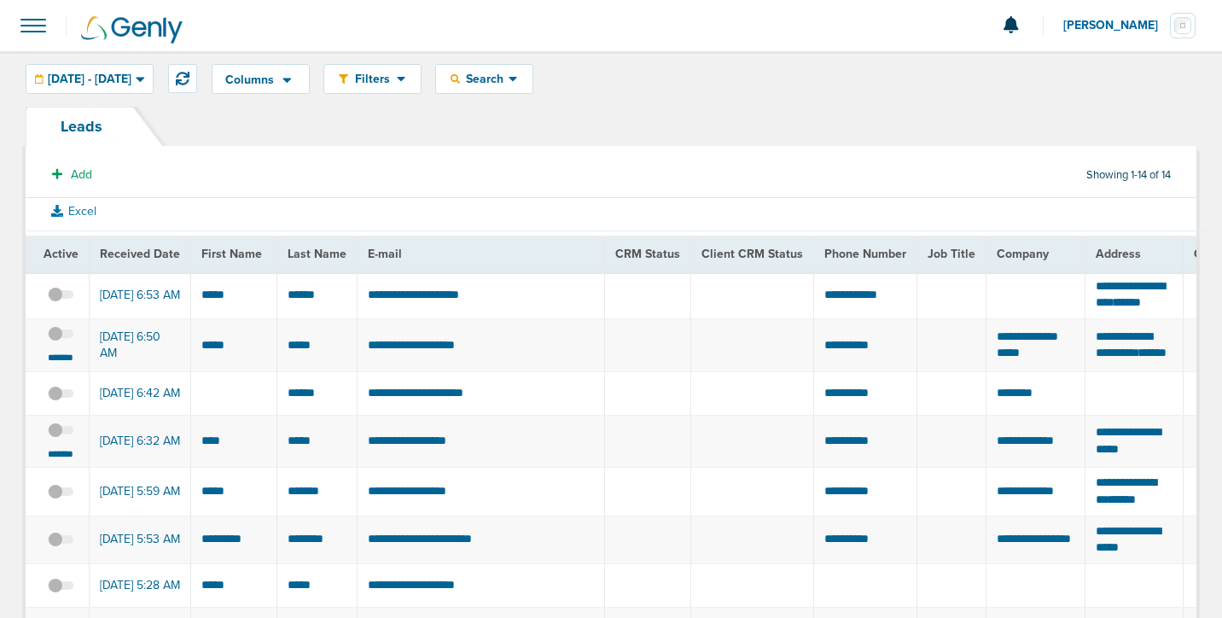
click at [36, 34] on span at bounding box center [34, 26] width 38 height 38
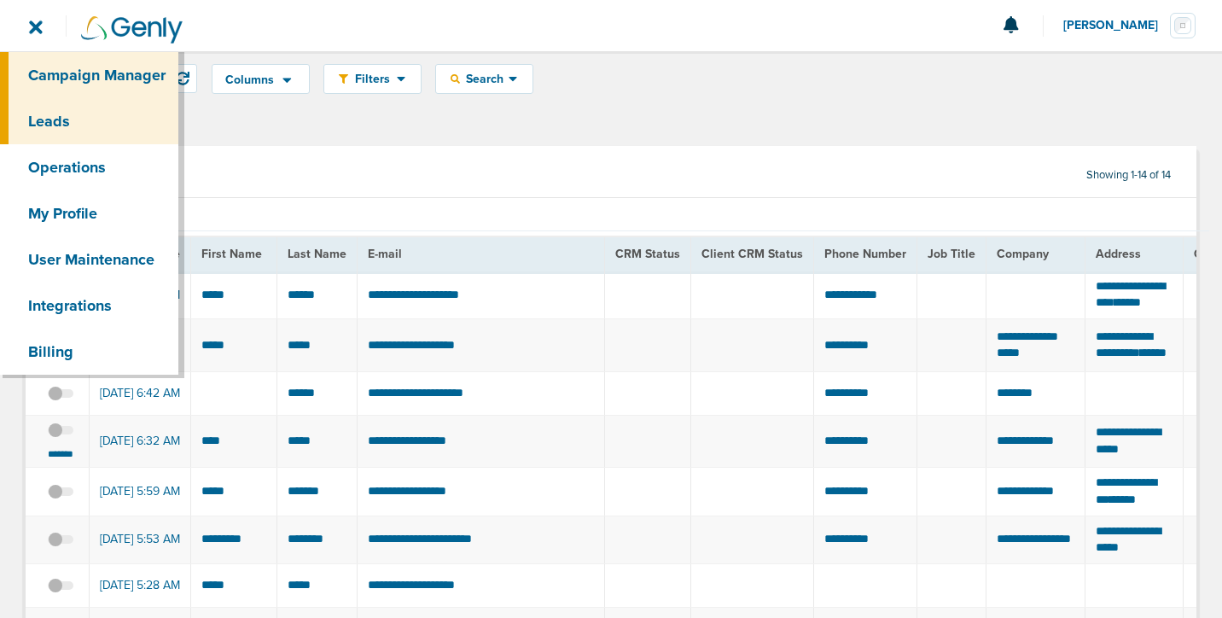
click at [55, 79] on link "Campaign Manager" at bounding box center [89, 75] width 178 height 46
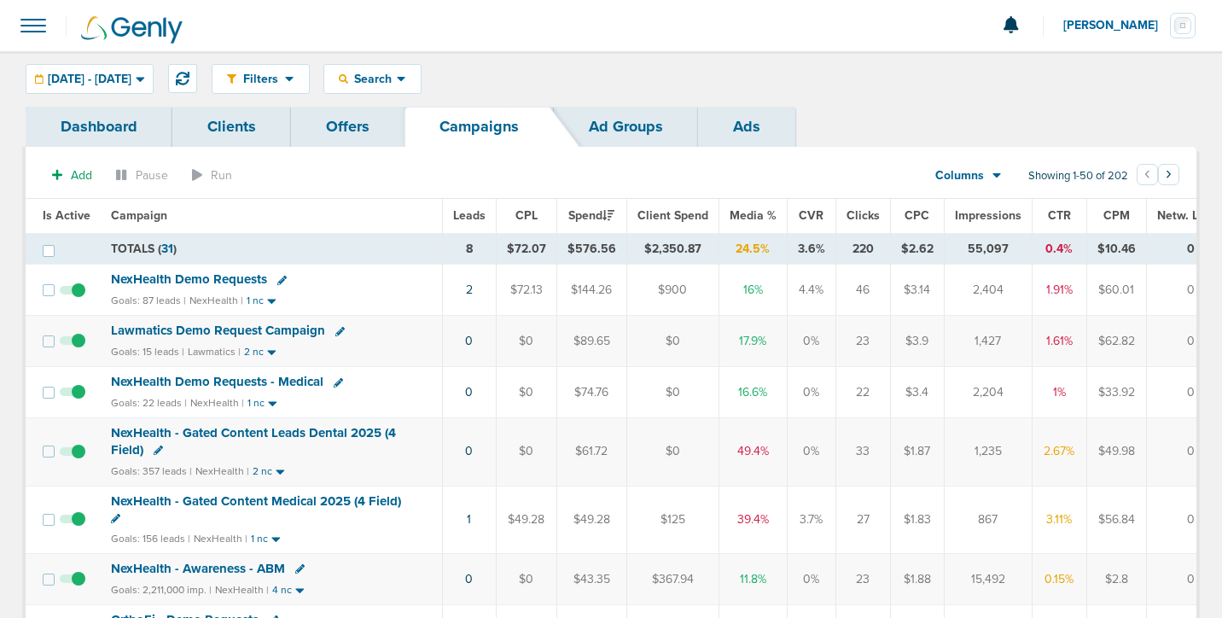
click at [188, 281] on span "NexHealth Demo Requests" at bounding box center [189, 278] width 156 height 15
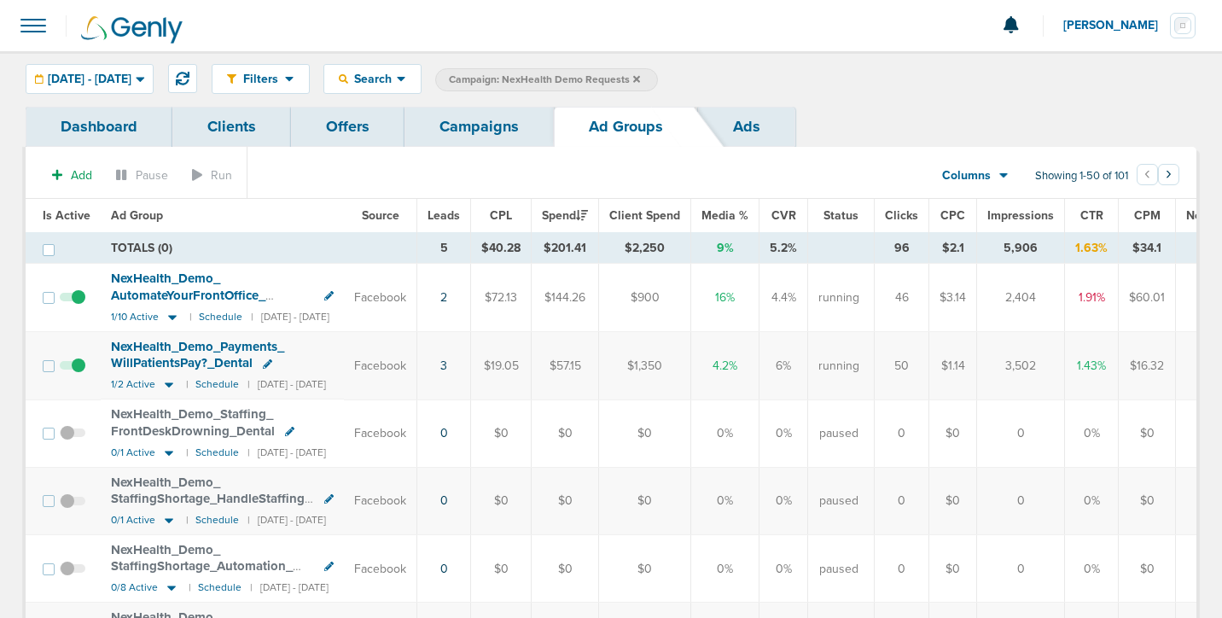
click at [80, 374] on span at bounding box center [73, 374] width 26 height 0
click at [73, 369] on input "checkbox" at bounding box center [73, 369] width 0 height 0
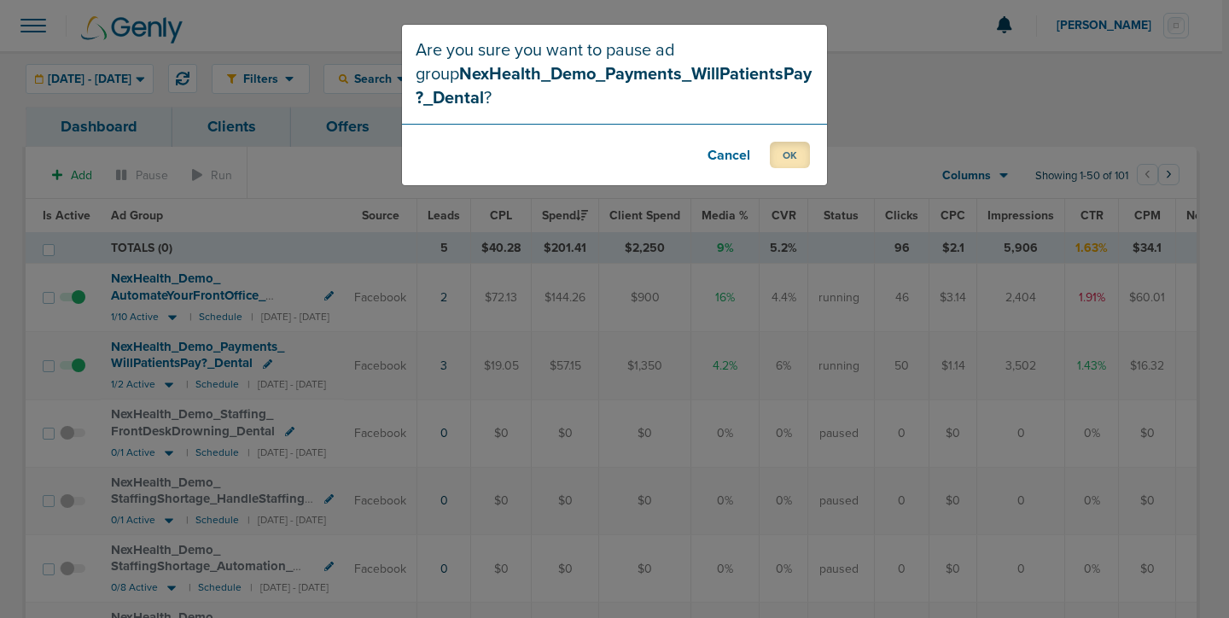
click at [797, 160] on button "OK" at bounding box center [790, 155] width 40 height 26
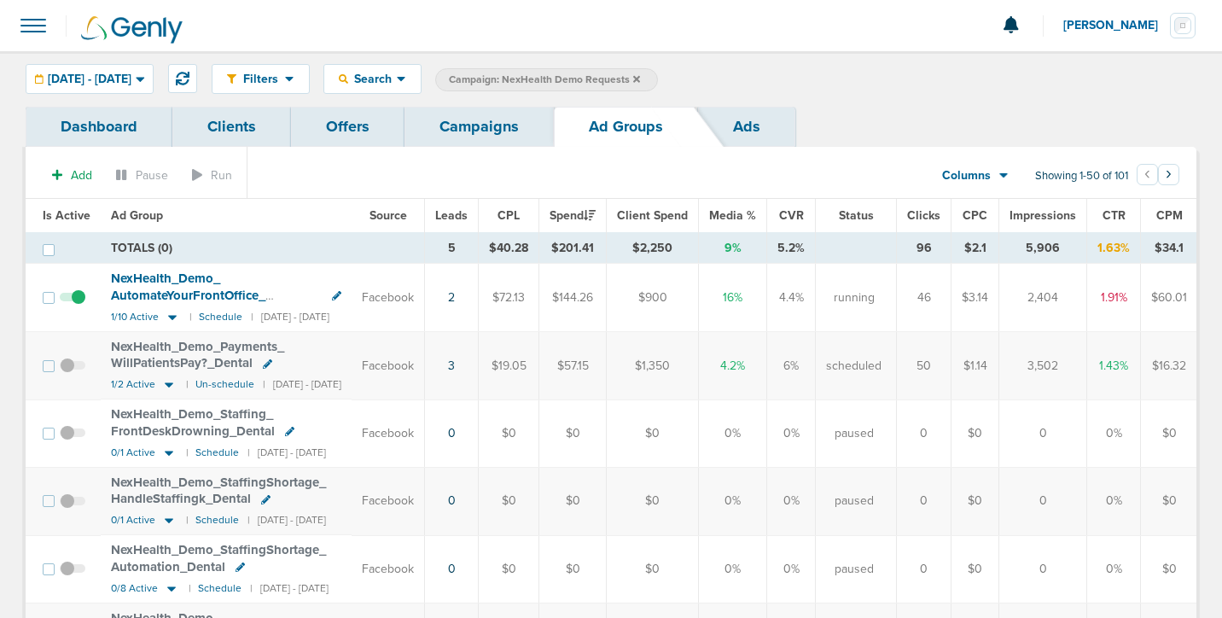
click at [403, 313] on td "Facebook" at bounding box center [388, 298] width 73 height 68
click at [455, 363] on link "3" at bounding box center [451, 365] width 7 height 15
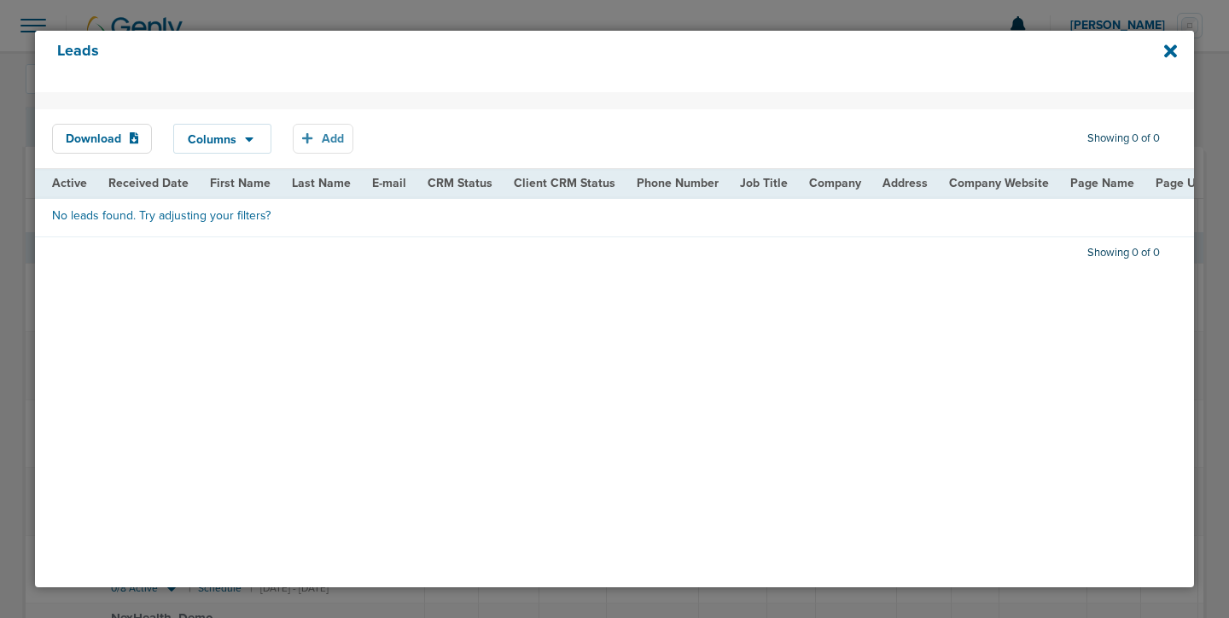
click at [312, 141] on icon "button" at bounding box center [307, 138] width 10 height 12
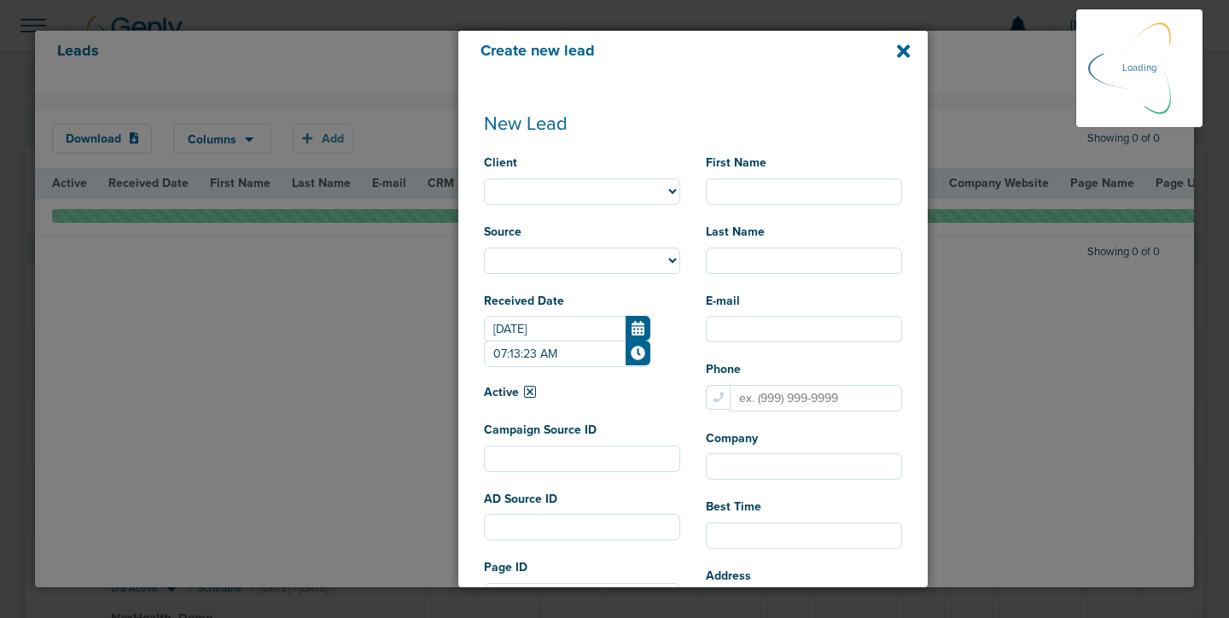
select select
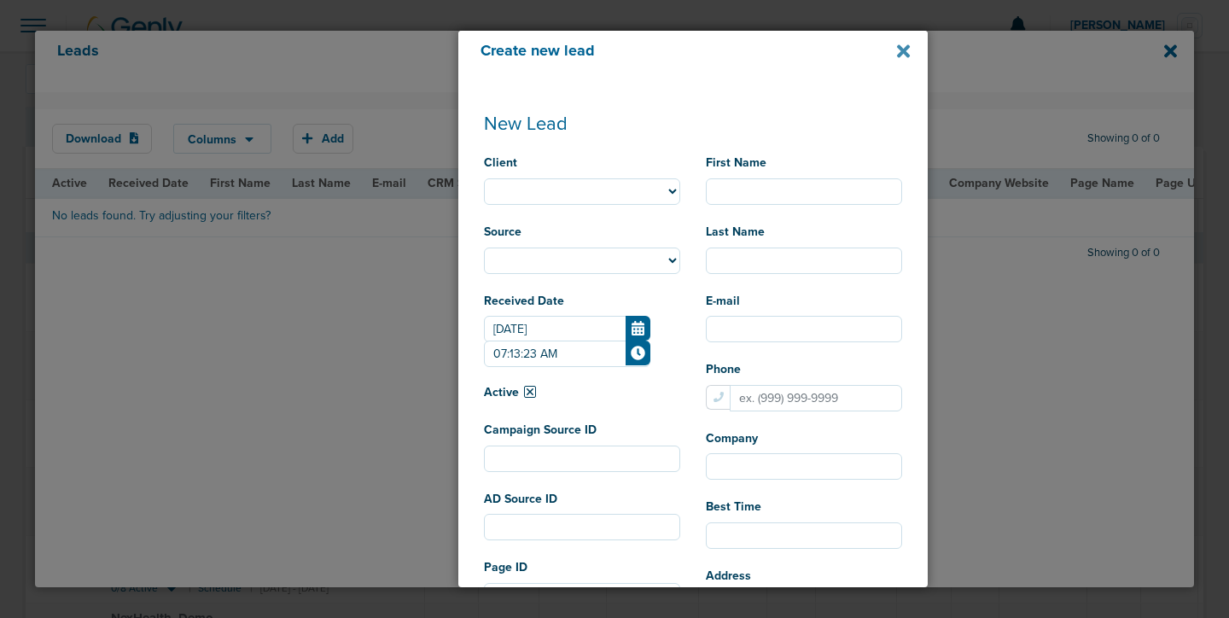
click at [897, 52] on icon at bounding box center [903, 51] width 13 height 19
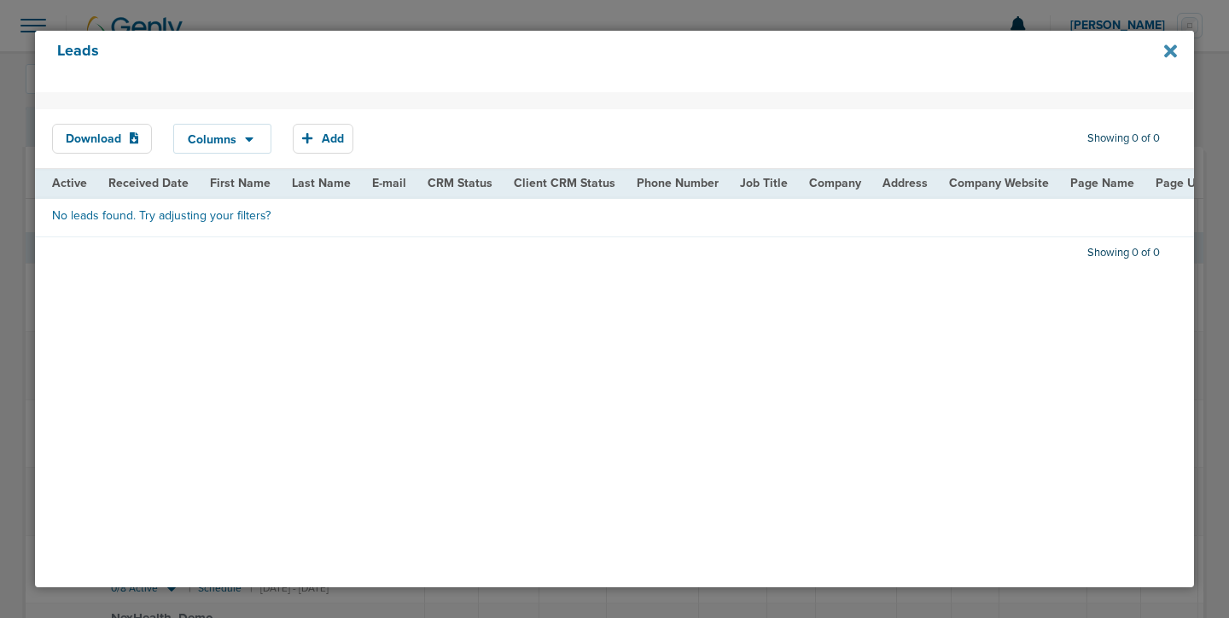
click at [1166, 52] on icon at bounding box center [1170, 51] width 13 height 19
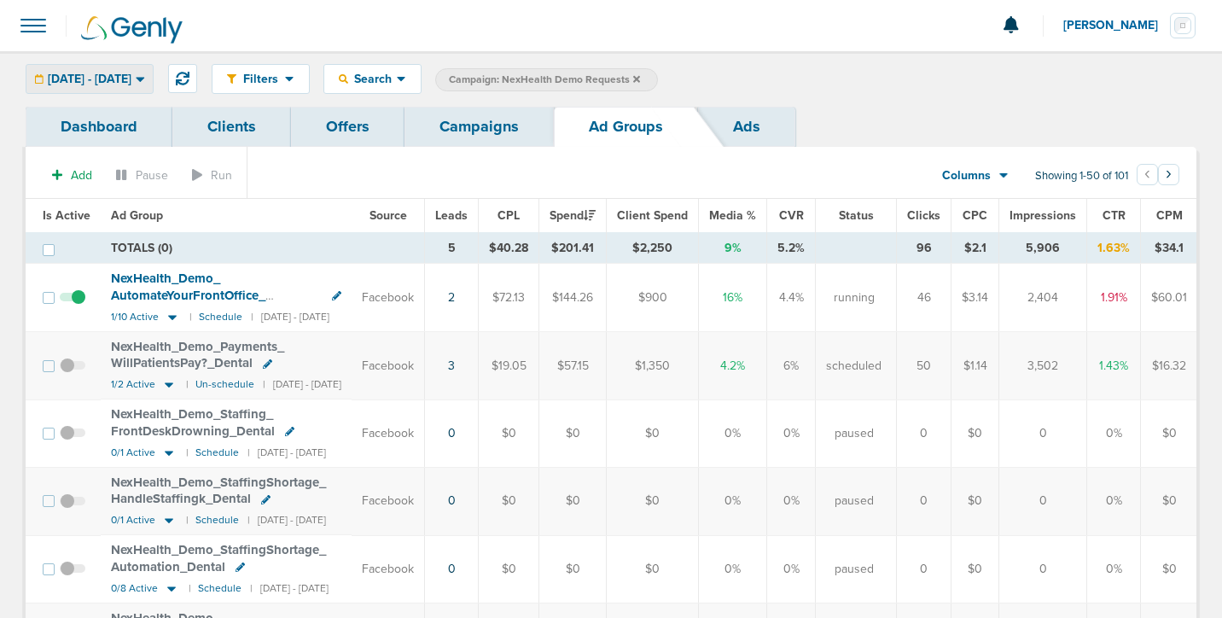
click at [78, 79] on span "08.26.2025 - 08.26.2025" at bounding box center [90, 79] width 84 height 12
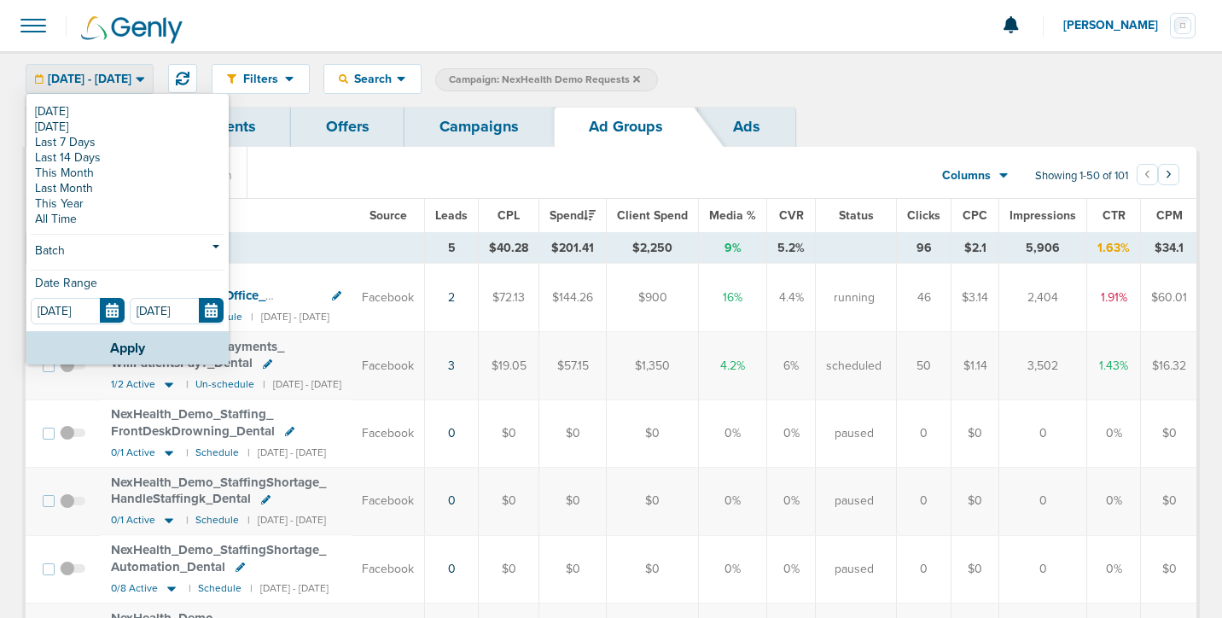
click at [78, 79] on span "08.26.2025 - 08.26.2025" at bounding box center [90, 79] width 84 height 12
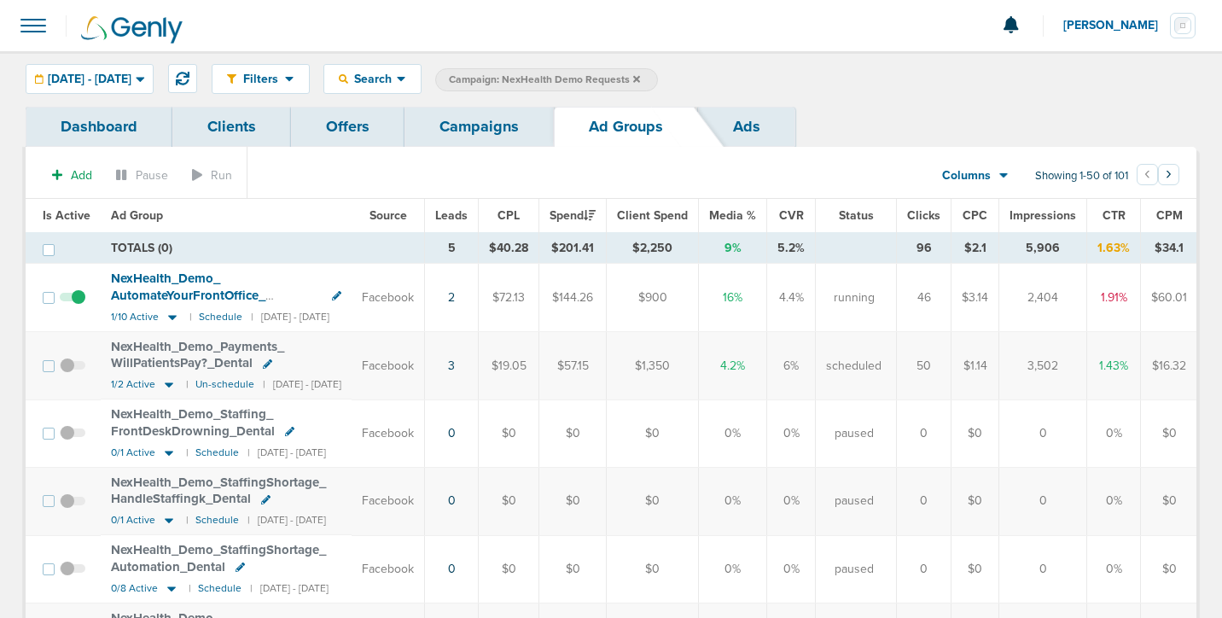
click at [32, 25] on span at bounding box center [34, 26] width 38 height 38
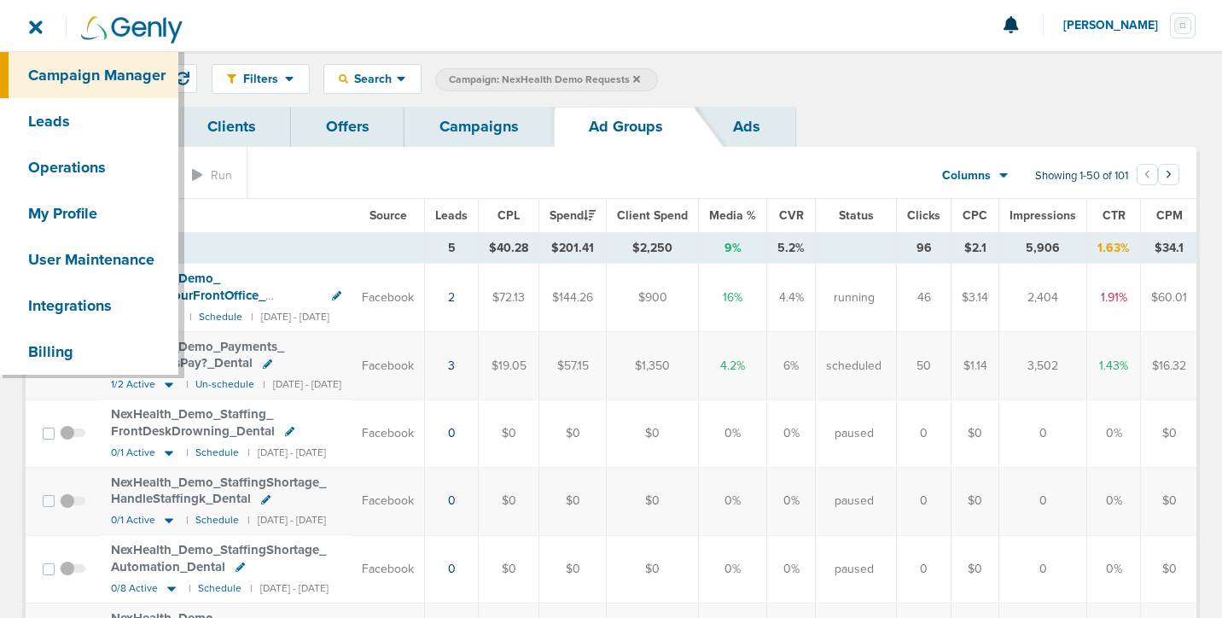
click at [49, 74] on link "Campaign Manager" at bounding box center [89, 75] width 178 height 46
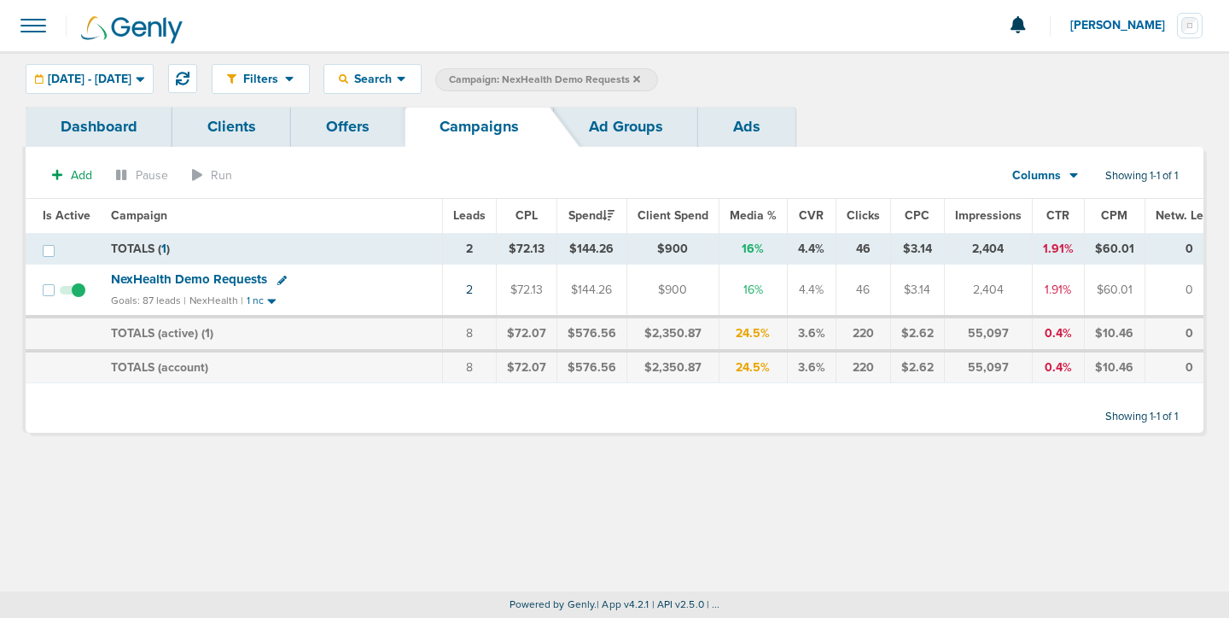
click at [640, 81] on icon at bounding box center [636, 78] width 7 height 7
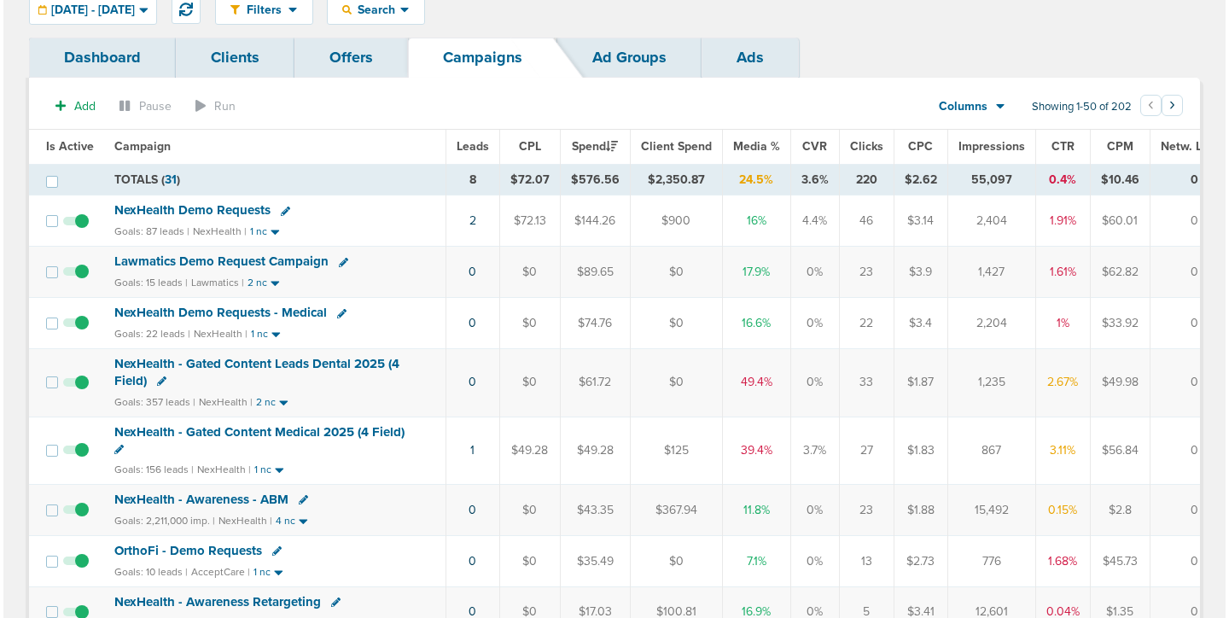
scroll to position [64, 0]
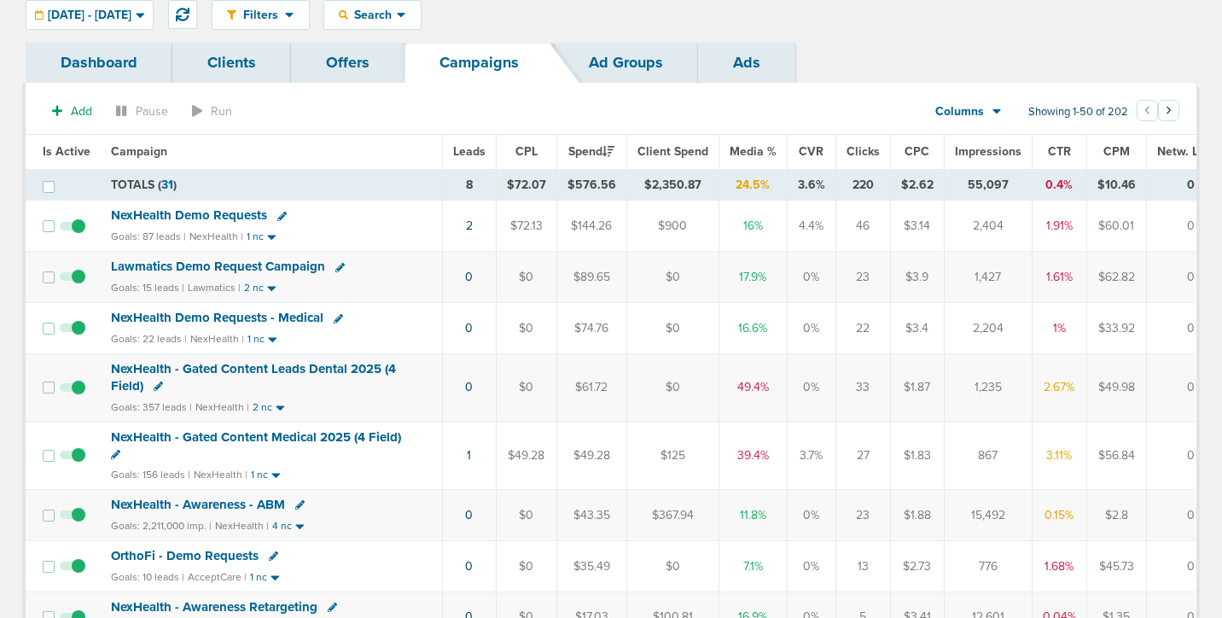
click at [154, 386] on icon at bounding box center [158, 385] width 9 height 9
select select
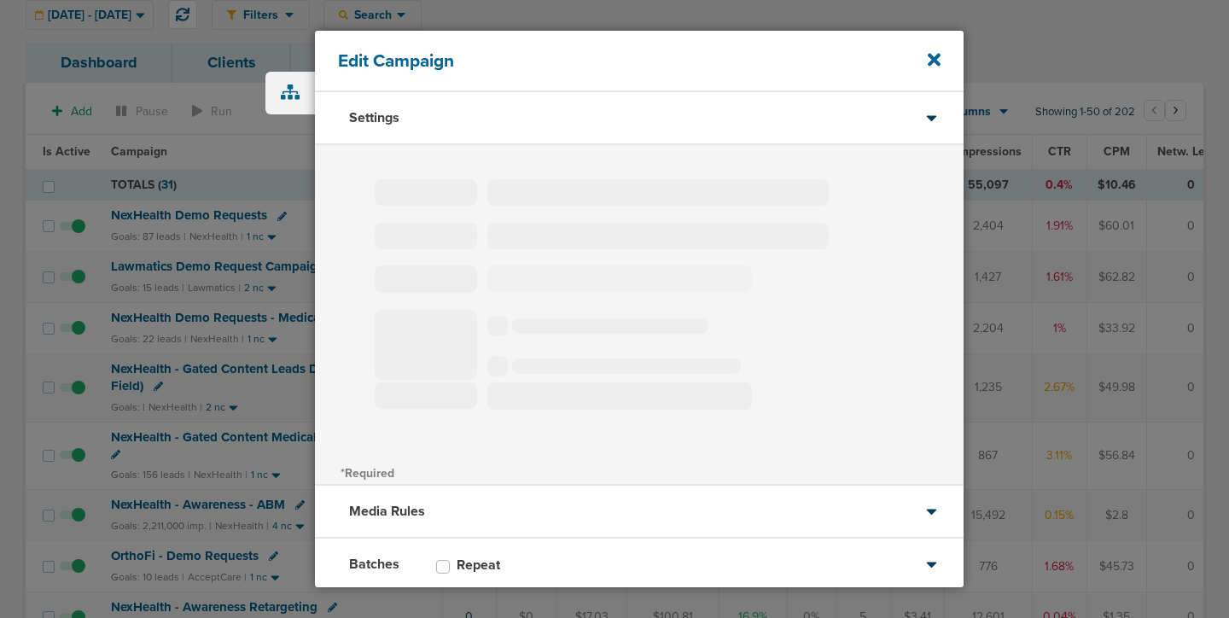
type input "NexHealth - Gated Content Leads Dental 2025 (4 Field)"
select select "Leads"
radio input "true"
select select "readWrite"
select select "1"
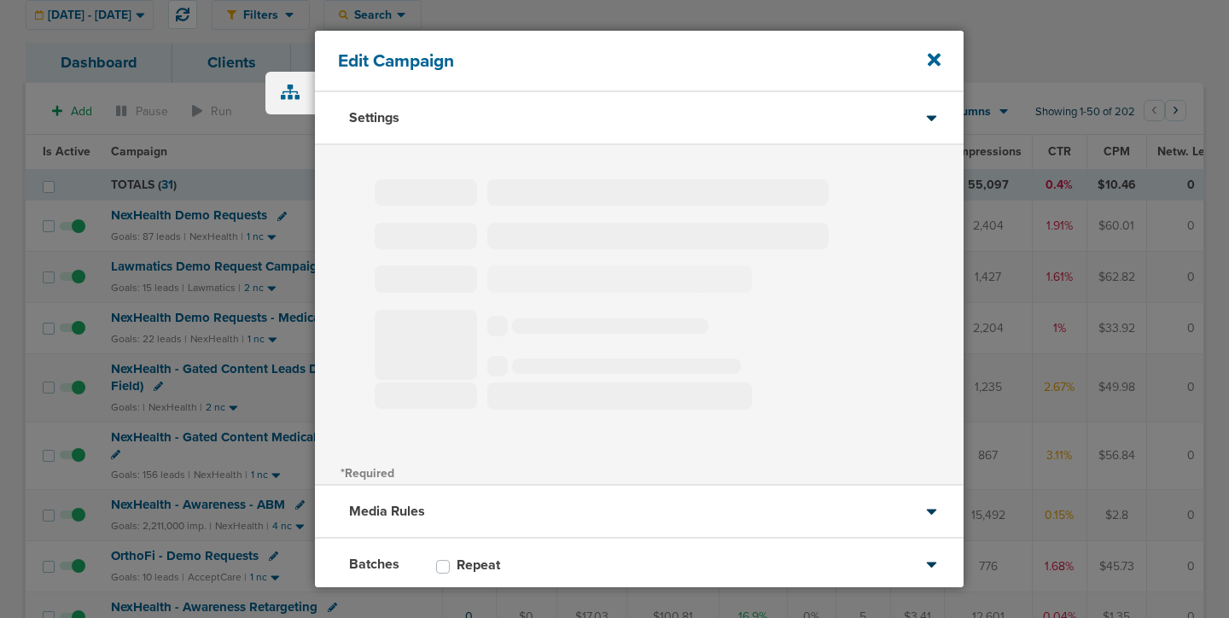
select select "2"
select select "3"
select select "4"
select select "6"
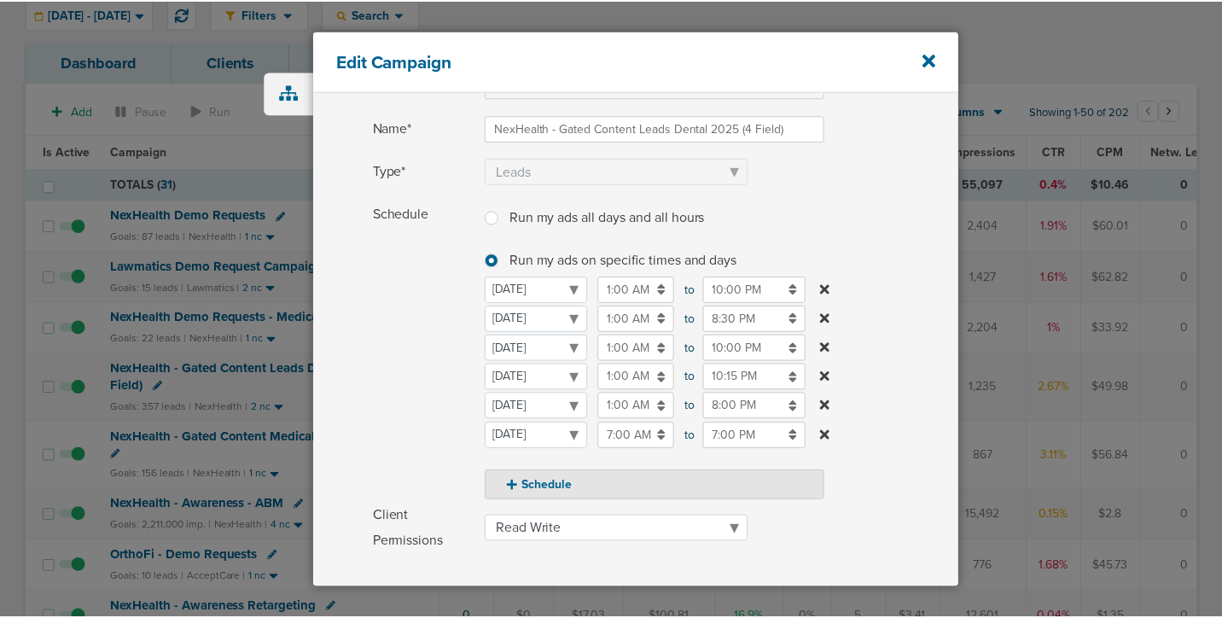
scroll to position [108, 0]
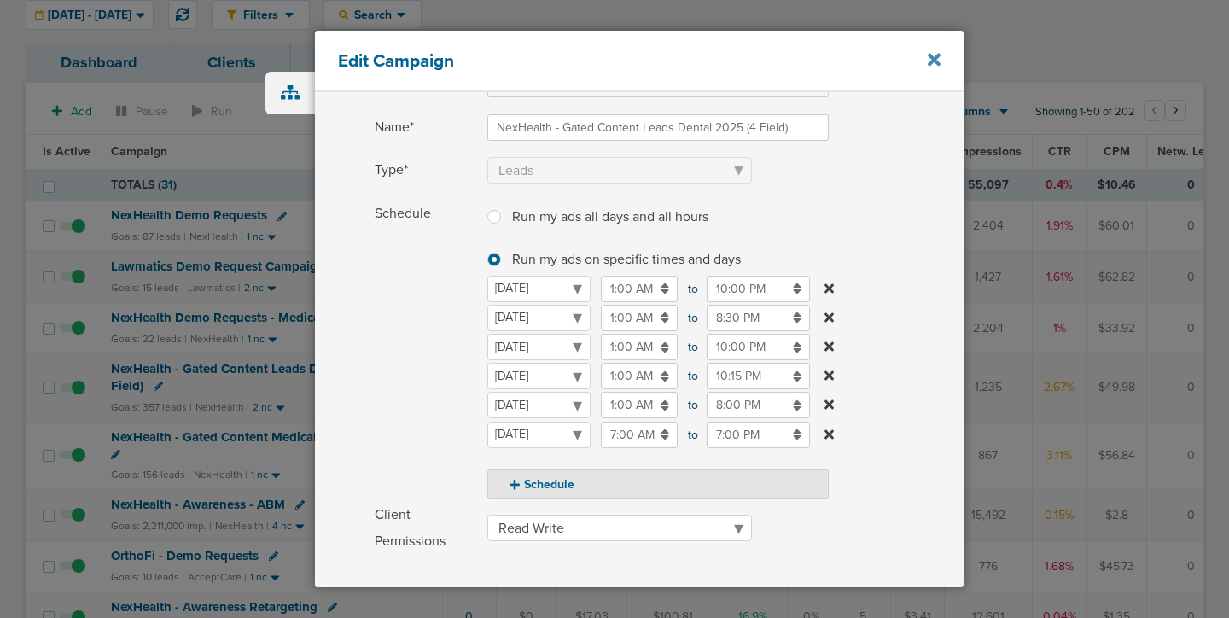
click at [930, 62] on icon at bounding box center [933, 59] width 13 height 13
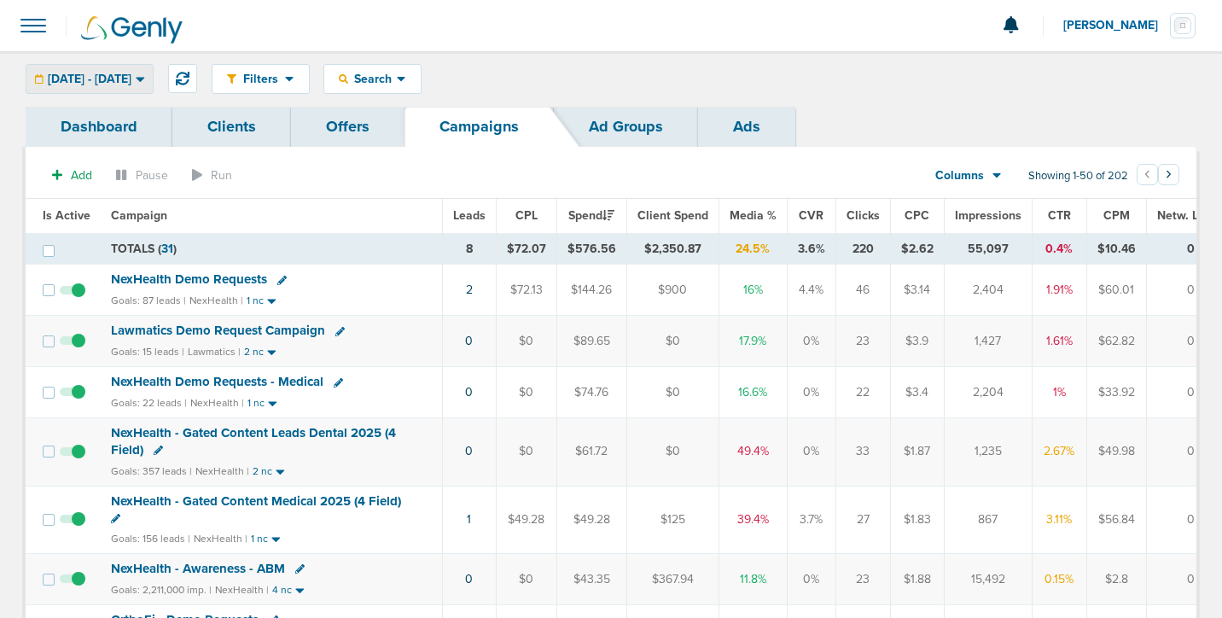
click at [96, 85] on span "08.26.2025 - 08.26.2025" at bounding box center [90, 79] width 84 height 12
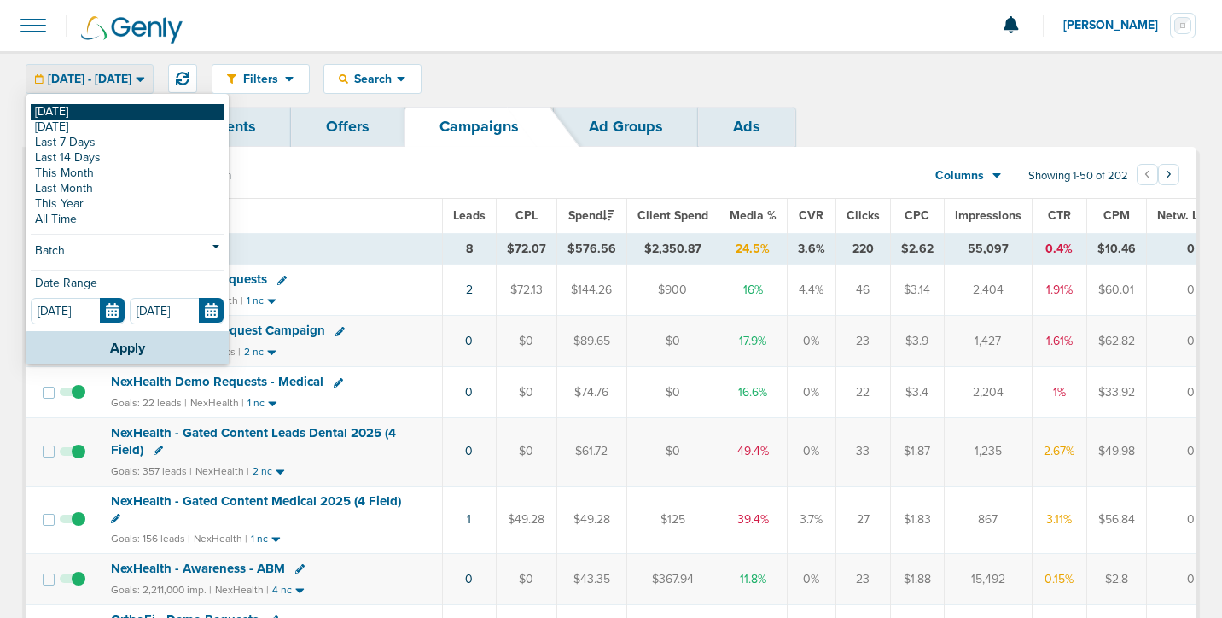
click at [95, 114] on link "[DATE]" at bounding box center [128, 111] width 194 height 15
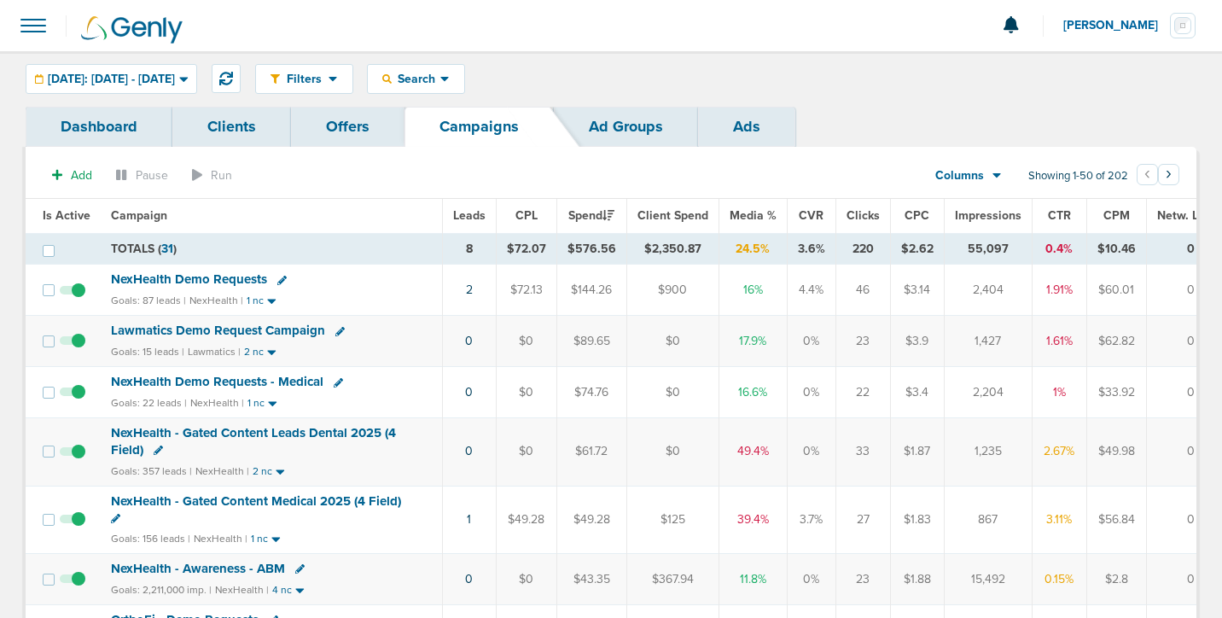
click at [26, 24] on span at bounding box center [34, 26] width 38 height 38
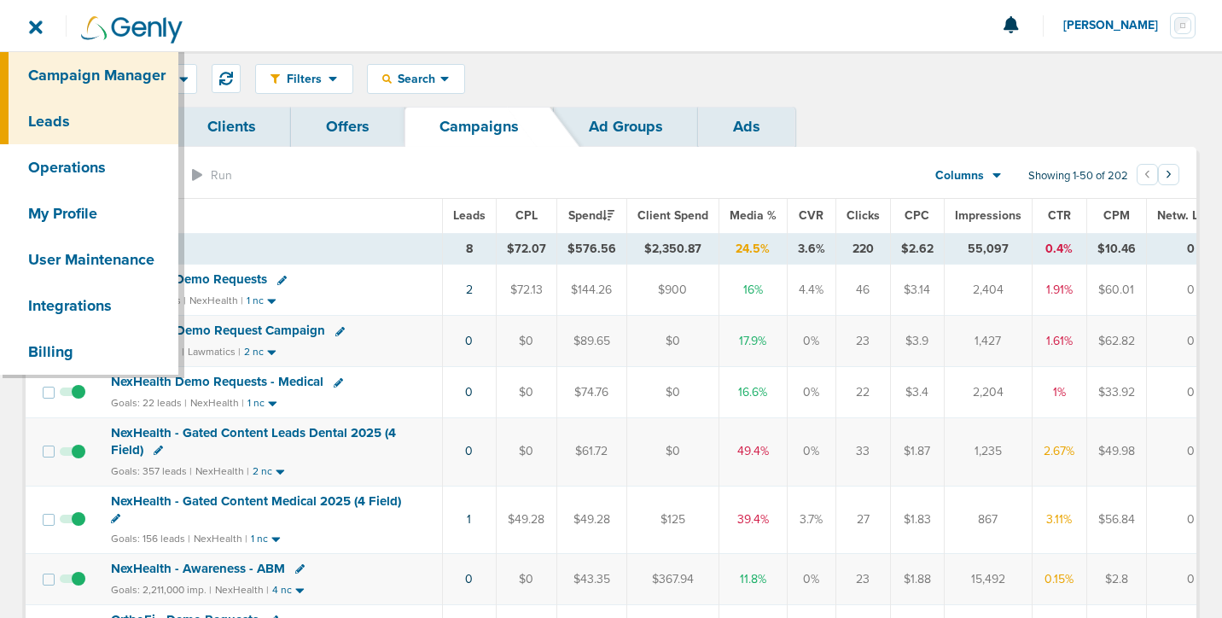
click at [56, 114] on link "Leads" at bounding box center [89, 121] width 178 height 46
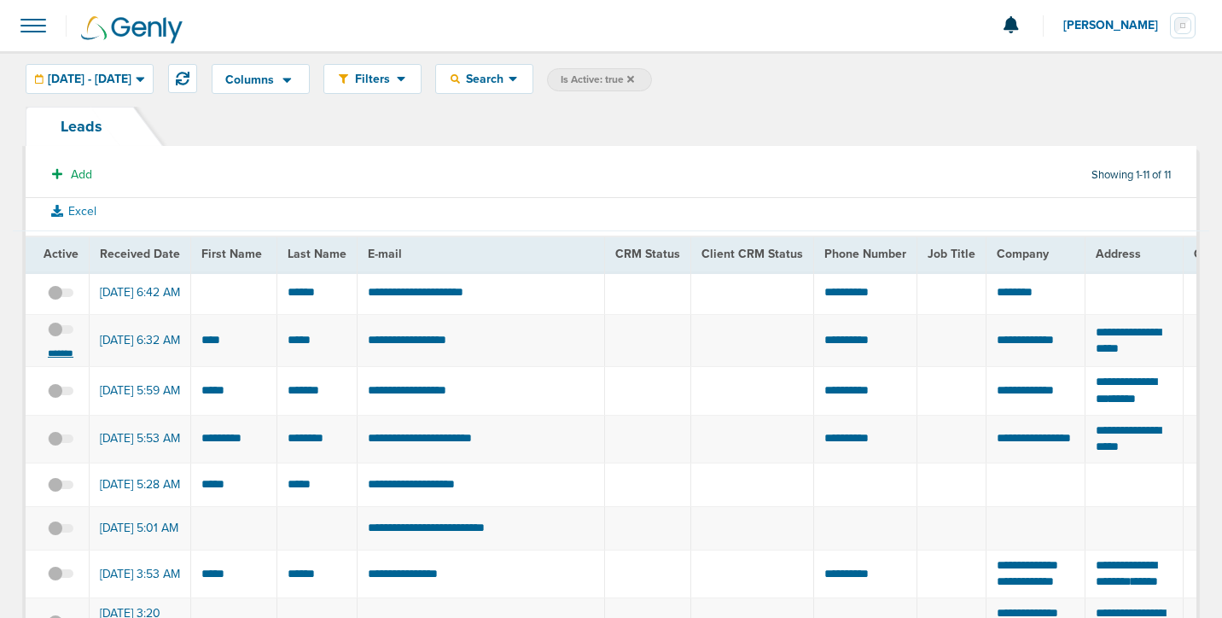
click at [63, 360] on small "*******" at bounding box center [61, 353] width 36 height 14
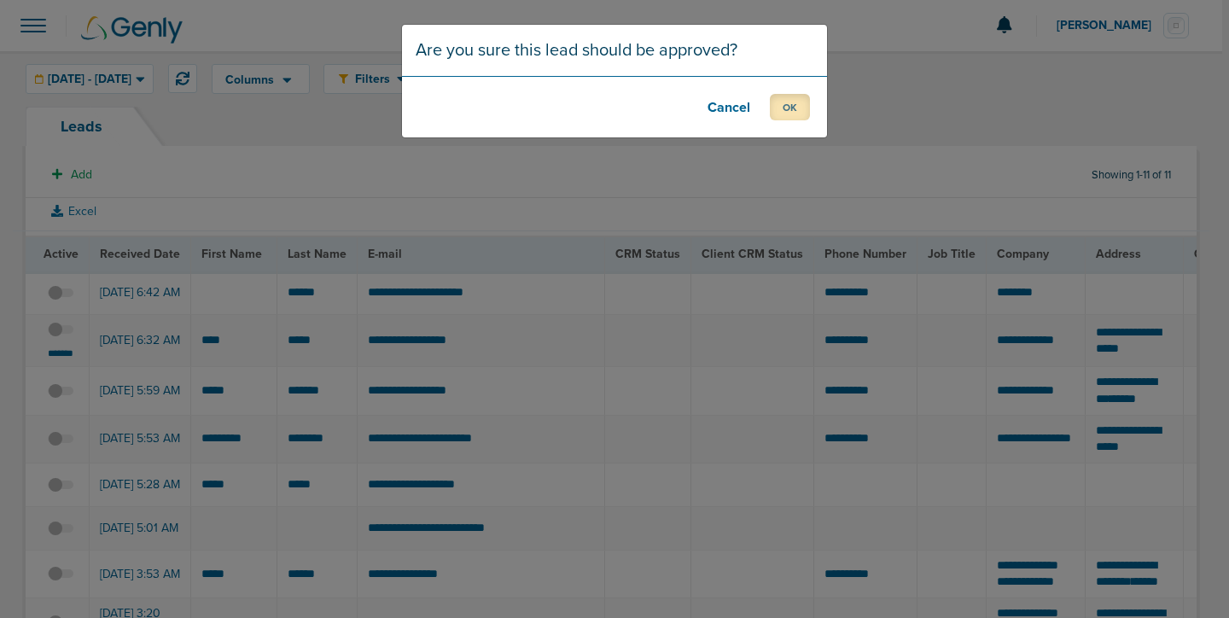
click at [781, 113] on button "OK" at bounding box center [790, 107] width 40 height 26
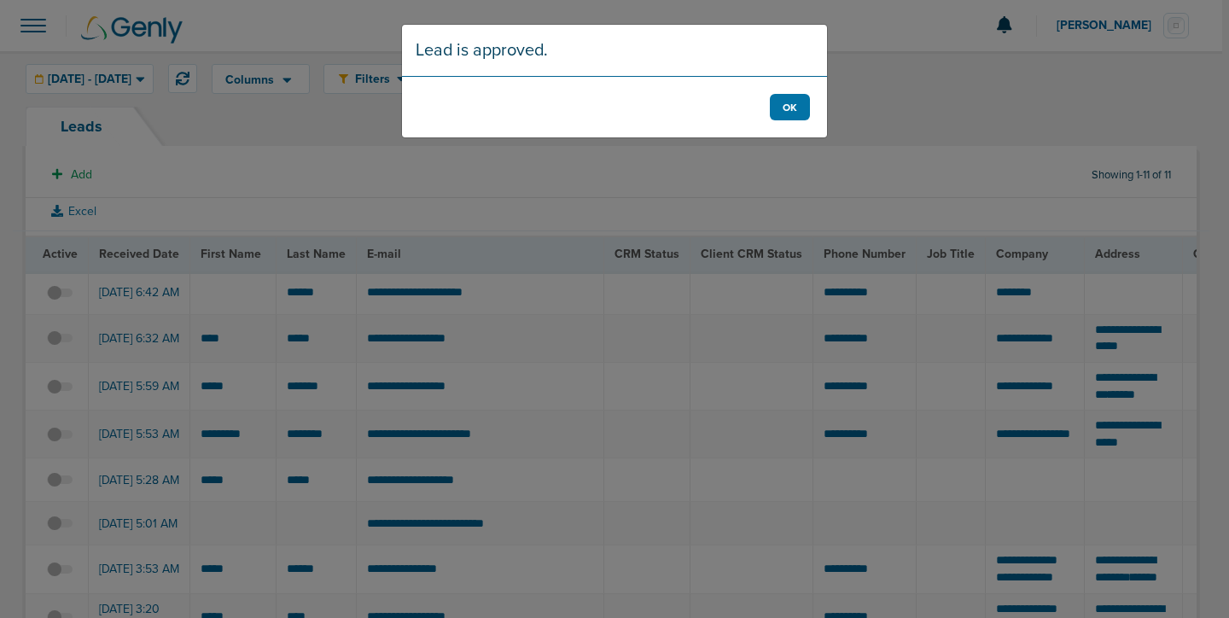
click at [811, 104] on footer "OK" at bounding box center [614, 106] width 425 height 61
click at [771, 108] on button "OK" at bounding box center [790, 107] width 40 height 26
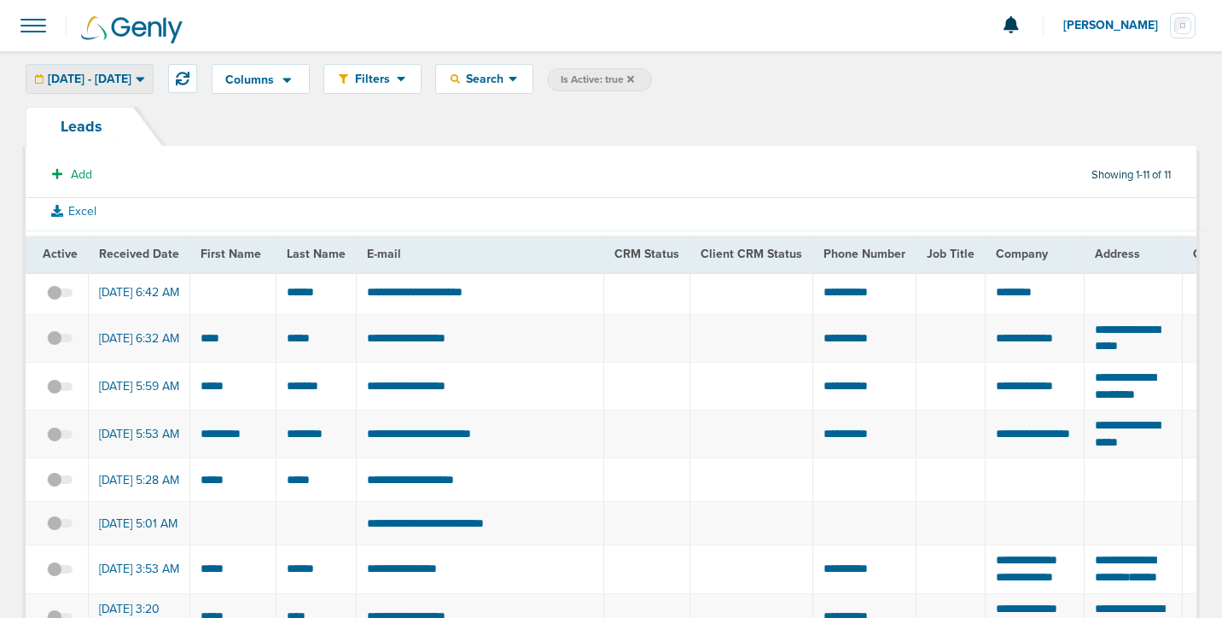
click at [107, 81] on span "08.26.2025 - 08.26.2025" at bounding box center [90, 79] width 84 height 12
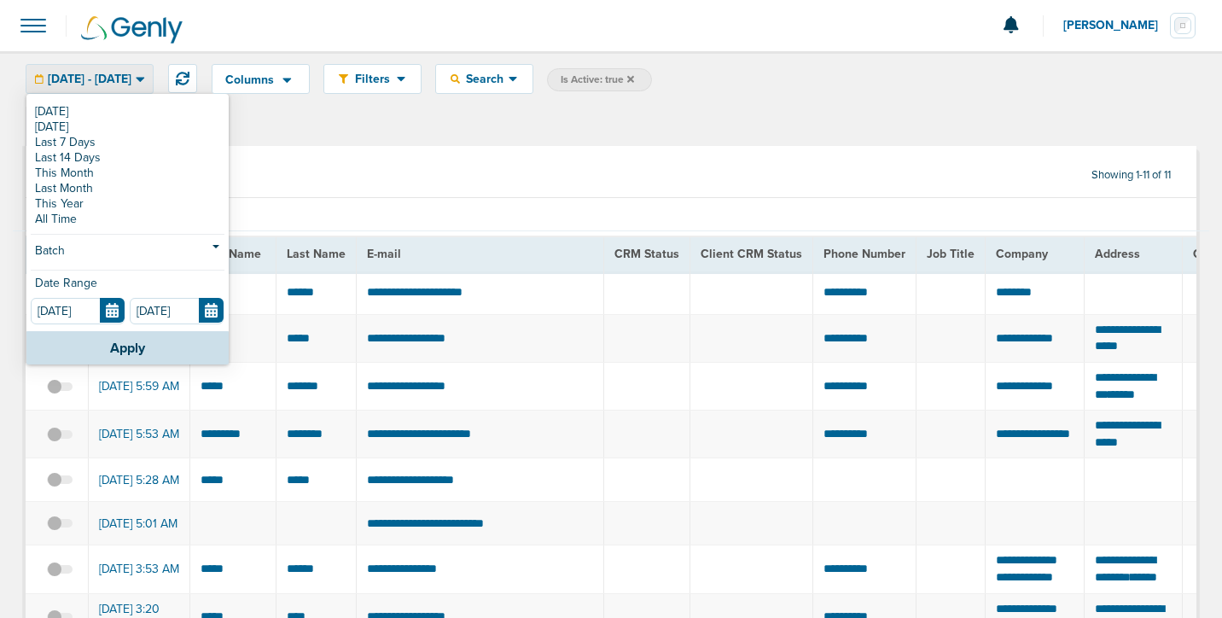
click at [107, 81] on span "08.26.2025 - 08.26.2025" at bounding box center [90, 79] width 84 height 12
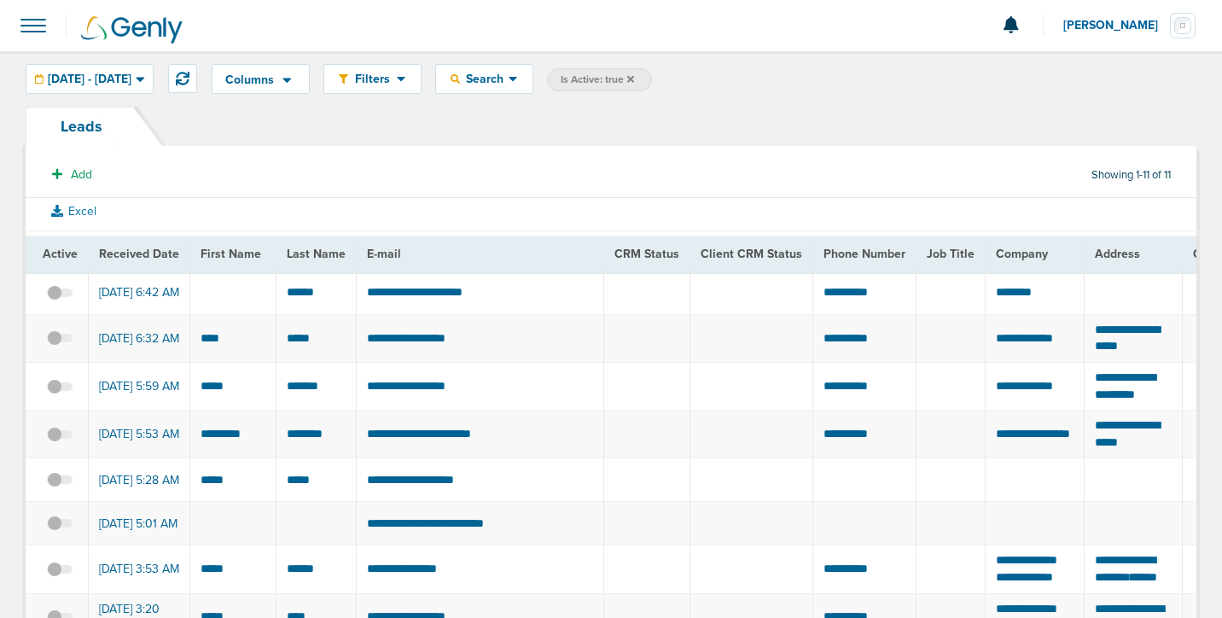
click at [652, 78] on span "Is Active: true" at bounding box center [599, 79] width 105 height 23
click at [634, 78] on icon at bounding box center [630, 78] width 7 height 7
